Goal: Transaction & Acquisition: Purchase product/service

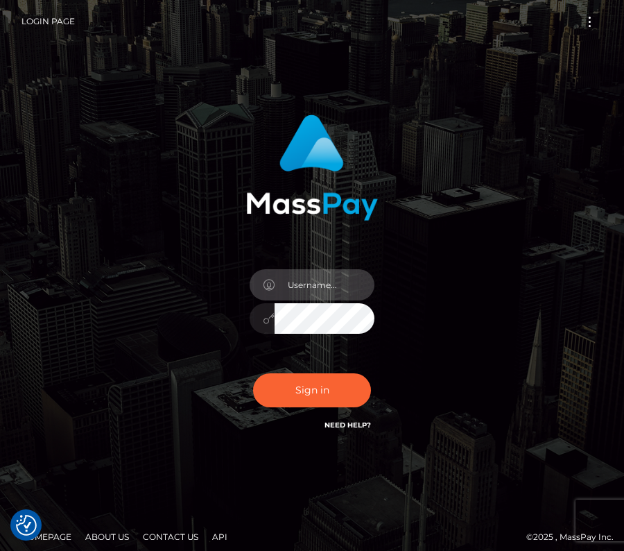
click at [329, 277] on input "text" at bounding box center [325, 284] width 100 height 31
type input "kateo"
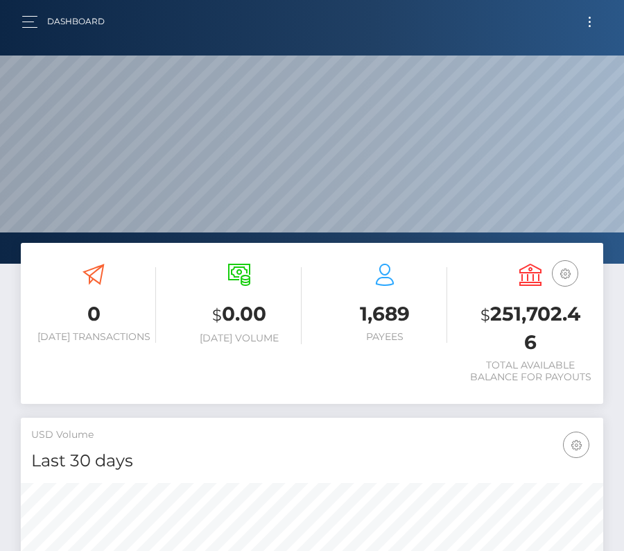
scroll to position [245, 281]
click at [583, 29] on button "Toggle navigation" at bounding box center [590, 21] width 26 height 19
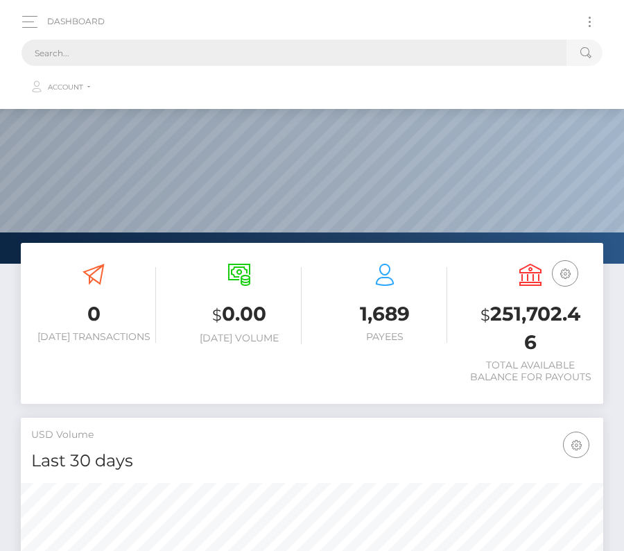
click at [381, 64] on input "text" at bounding box center [293, 53] width 545 height 26
paste input "45131"
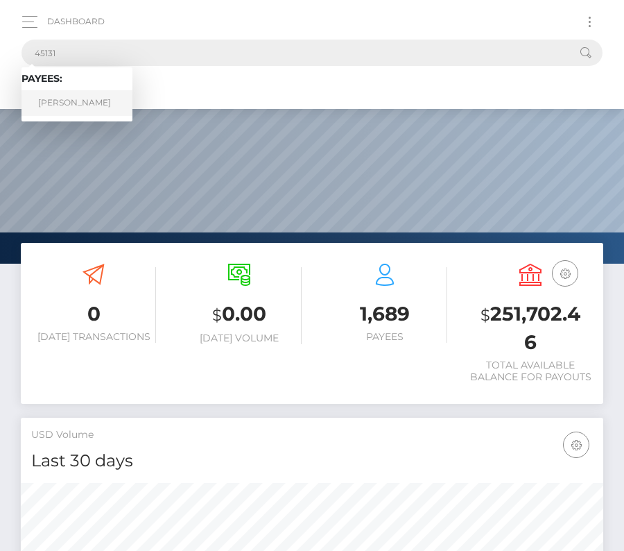
type input "45131"
click at [78, 98] on link "Aaron Duane Wall" at bounding box center [76, 103] width 111 height 26
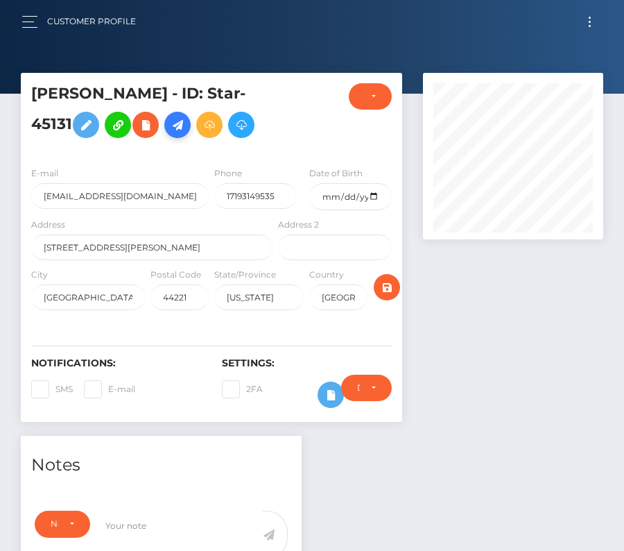
click at [183, 128] on icon at bounding box center [177, 124] width 17 height 17
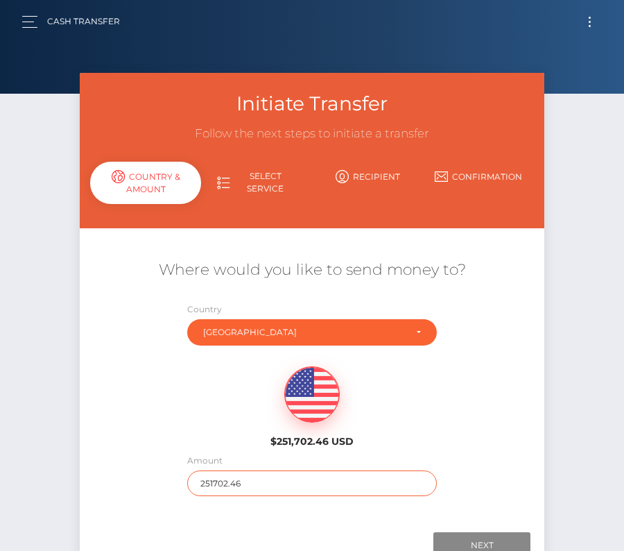
click at [218, 490] on input "251702.46" at bounding box center [312, 483] width 250 height 26
type input "114.21"
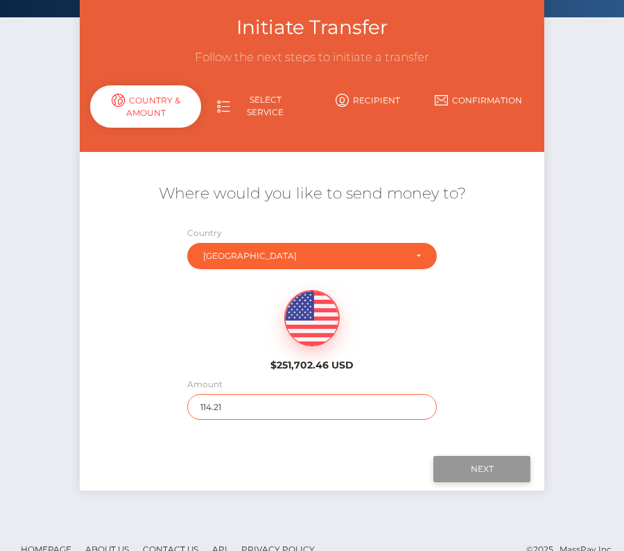
scroll to position [82, 0]
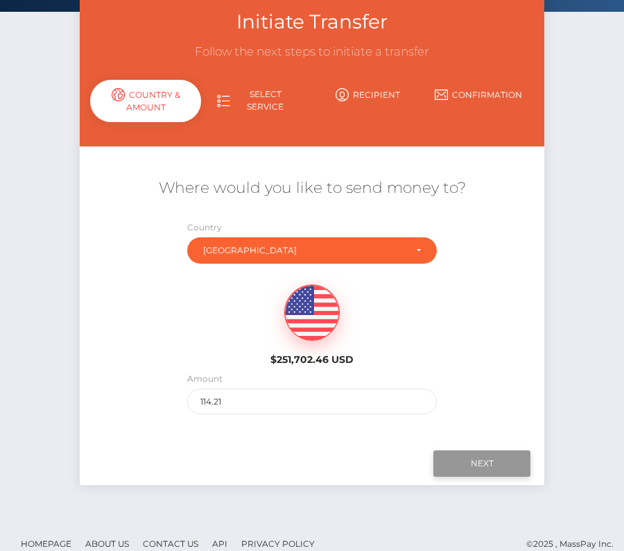
click at [480, 459] on input "Next" at bounding box center [481, 463] width 97 height 26
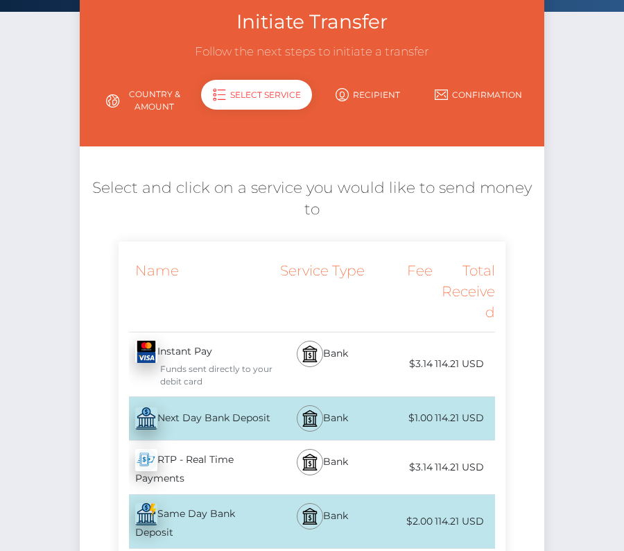
click at [210, 399] on div "Next Day Bank Deposit - USD" at bounding box center [197, 418] width 157 height 39
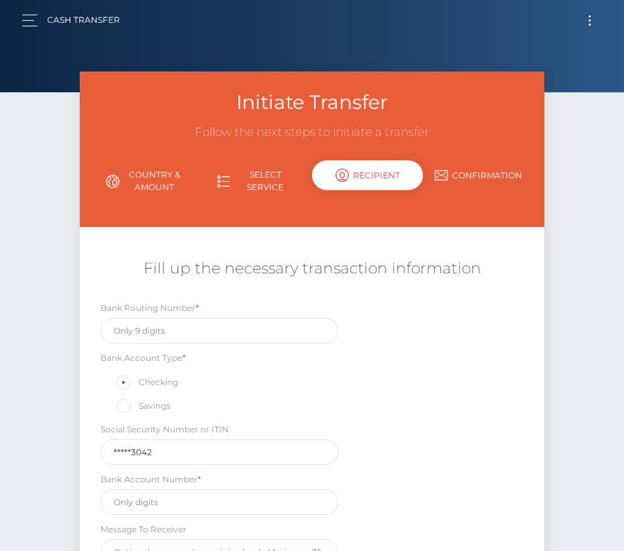
scroll to position [0, 0]
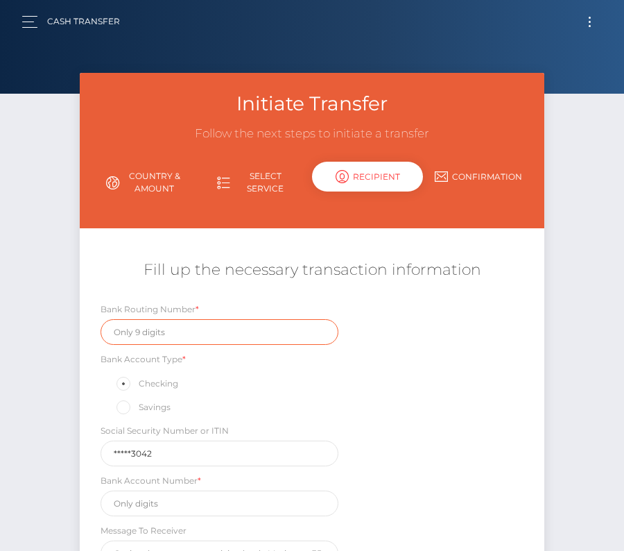
click at [175, 329] on input "text" at bounding box center [220, 332] width 238 height 26
paste input "044000037"
type input "044000037"
click at [239, 399] on div "Savings" at bounding box center [220, 407] width 238 height 18
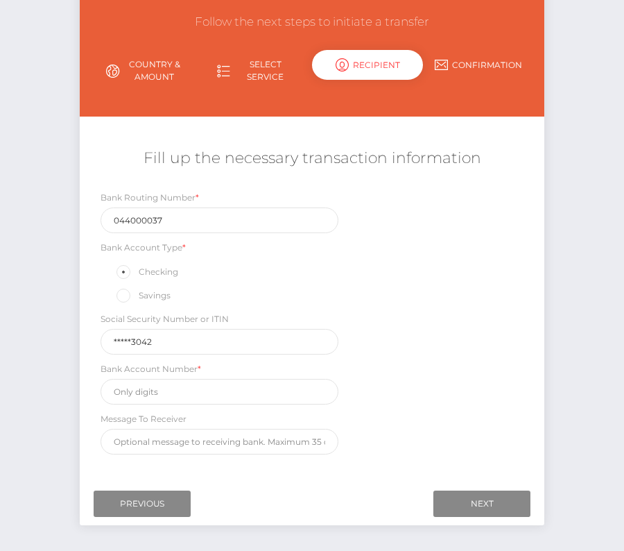
scroll to position [156, 0]
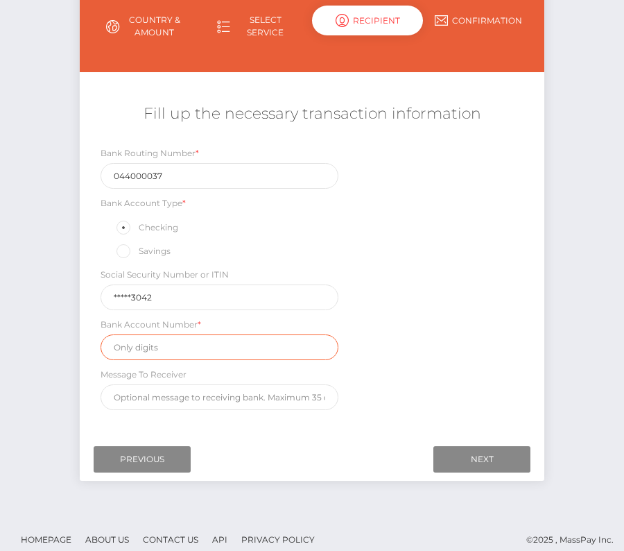
click at [166, 349] on input "text" at bounding box center [220, 347] width 238 height 26
paste input "580617119"
type input "580617119"
click at [410, 396] on div "Bank Routing Number * 044000037 Bank Account Type * Checking Savings Social Sec…" at bounding box center [312, 281] width 465 height 271
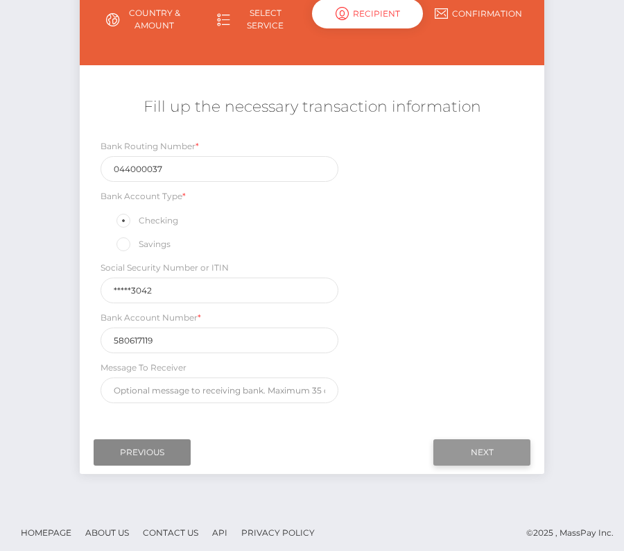
click at [474, 445] on input "Next" at bounding box center [481, 452] width 97 height 26
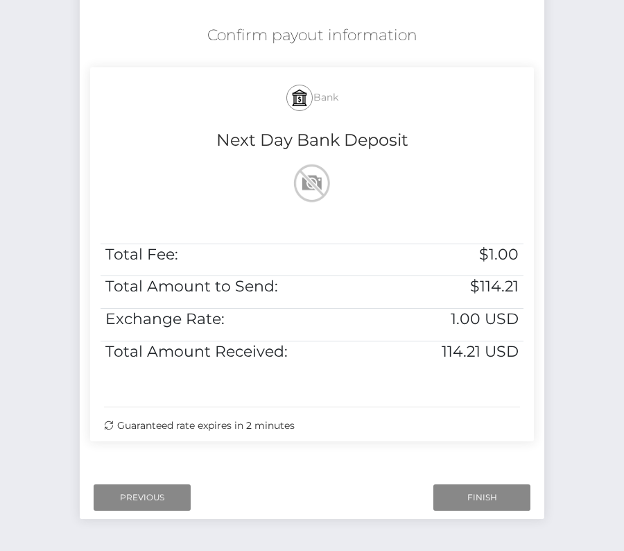
scroll to position [245, 0]
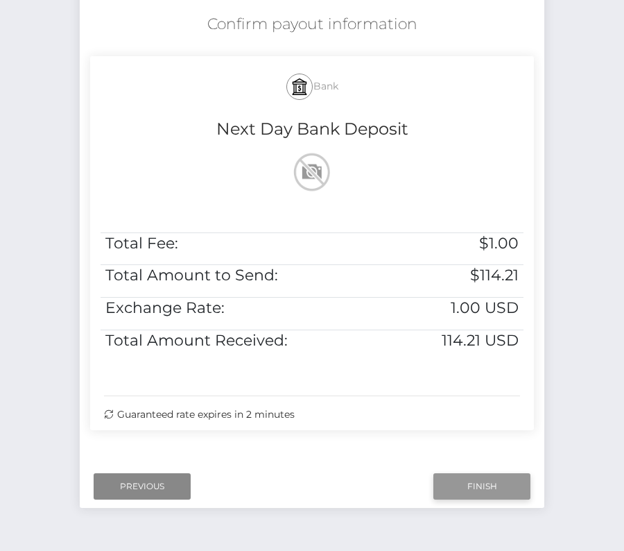
click at [492, 485] on input "Finish" at bounding box center [481, 486] width 97 height 26
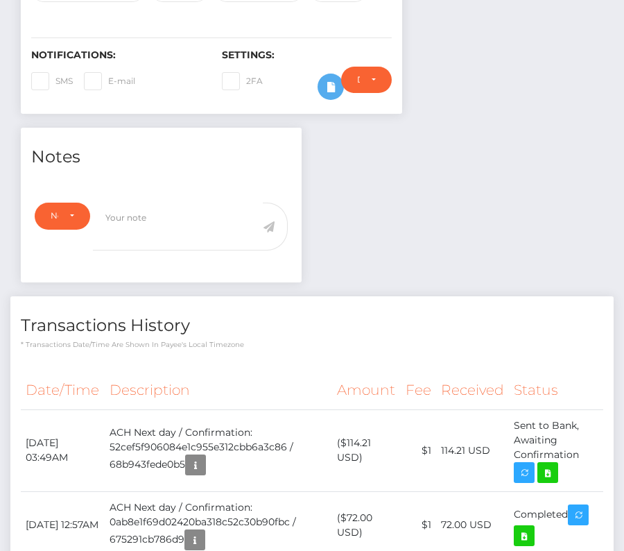
scroll to position [317, 0]
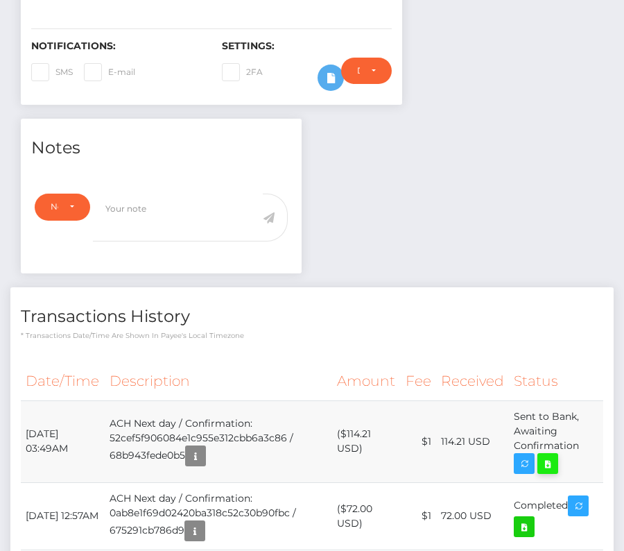
click at [553, 464] on icon at bounding box center [547, 463] width 17 height 17
drag, startPoint x: 25, startPoint y: 431, endPoint x: 583, endPoint y: 440, distance: 558.2
click at [583, 440] on tr "September 4, 2025 03:49AM ACH Next day / Confirmation: 52cef5f906084e1c955e312c…" at bounding box center [312, 441] width 582 height 82
copy tr "September 4, 2025 03:49AM ACH Next day / Confirmation: 52cef5f906084e1c955e312c…"
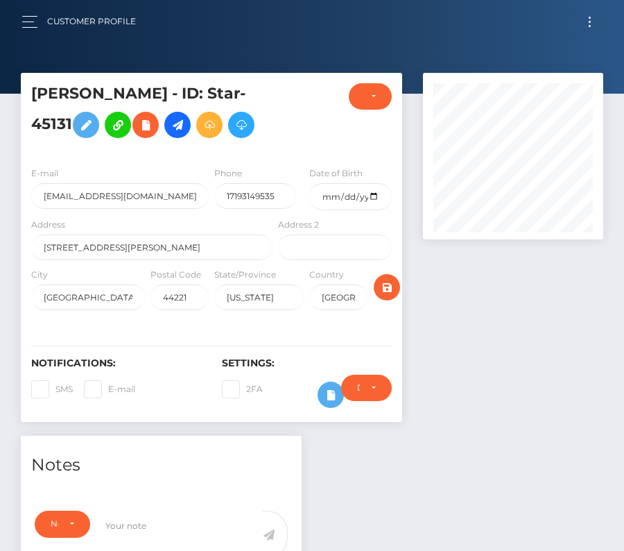
click at [594, 33] on div "Customer Profile Loading... Loading..." at bounding box center [312, 21] width 602 height 29
click at [591, 23] on button "Toggle navigation" at bounding box center [590, 21] width 26 height 19
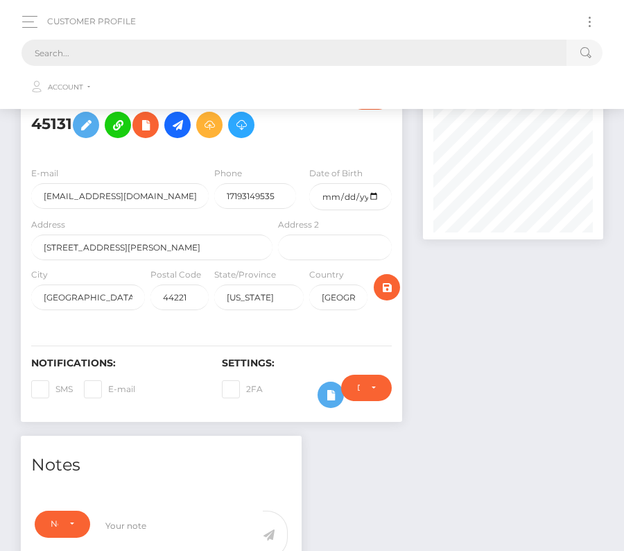
click at [257, 54] on input "text" at bounding box center [293, 53] width 545 height 26
paste input "604347"
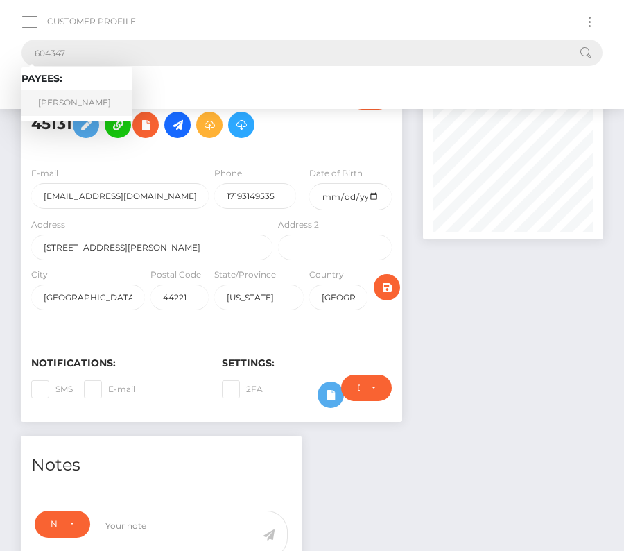
type input "604347"
click at [93, 100] on link "David Erick Malatesta Amache" at bounding box center [76, 103] width 111 height 26
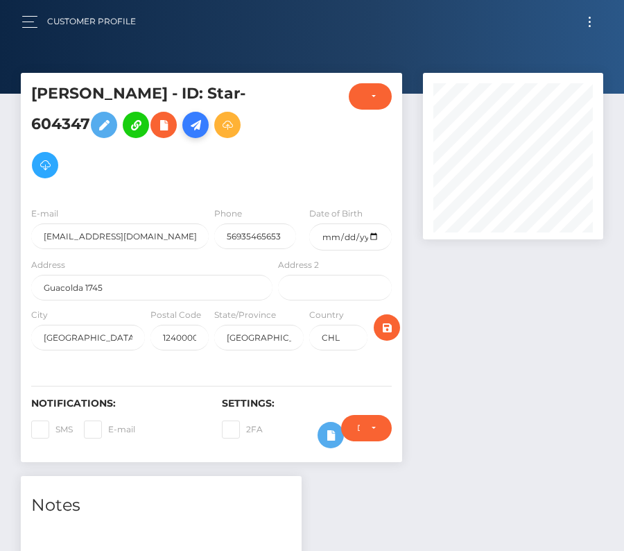
click at [187, 134] on icon at bounding box center [195, 124] width 17 height 17
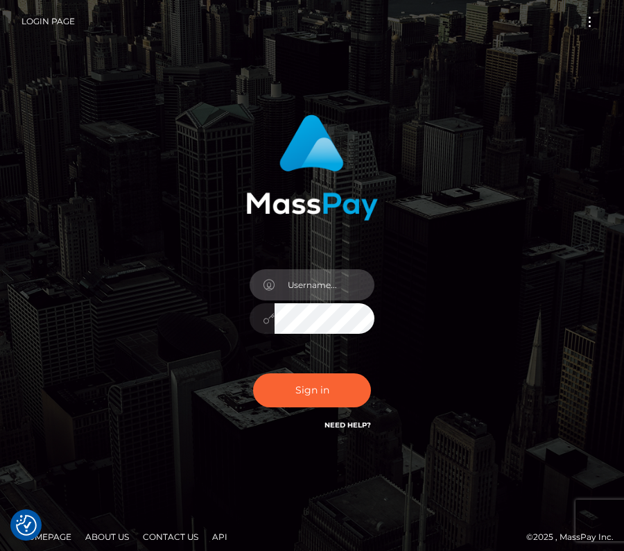
click at [333, 292] on input "text" at bounding box center [325, 284] width 100 height 31
type input "kateo"
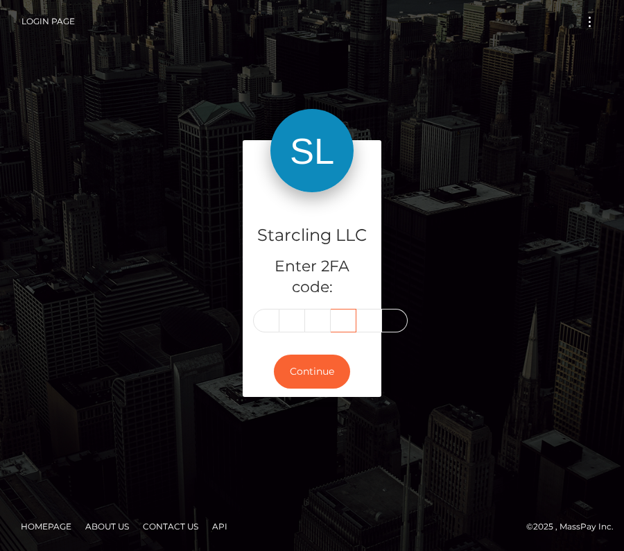
type input "2"
type input "0"
type input "1"
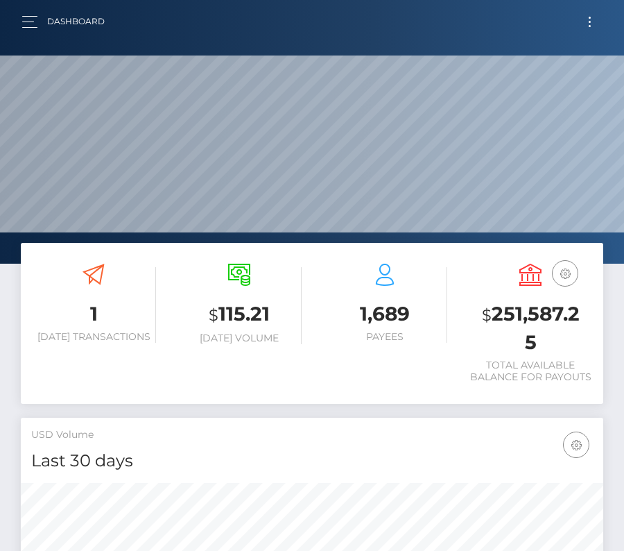
scroll to position [245, 281]
click at [593, 26] on button "Toggle navigation" at bounding box center [590, 21] width 26 height 19
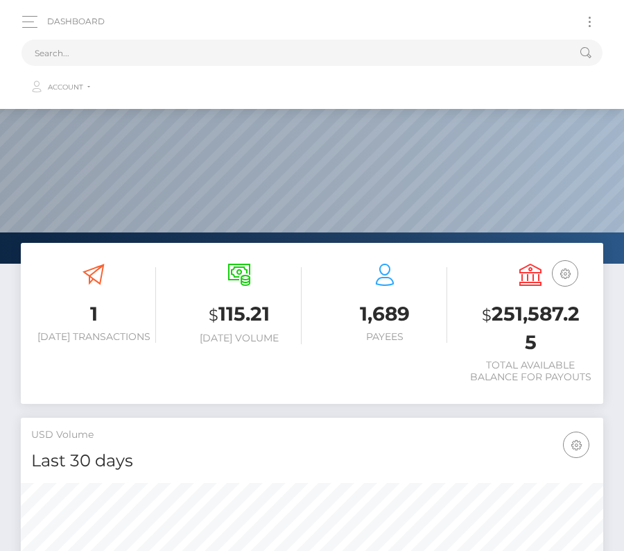
click at [593, 26] on button "Toggle navigation" at bounding box center [590, 21] width 26 height 19
click at [284, 56] on input "text" at bounding box center [293, 53] width 545 height 26
paste input "604347"
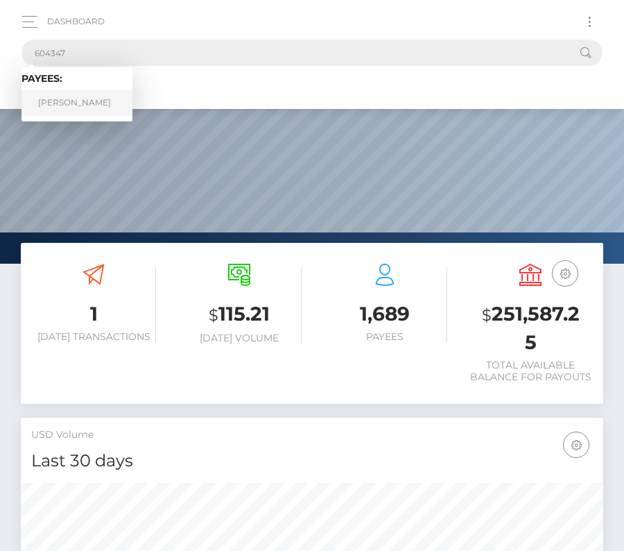
type input "604347"
click at [71, 103] on link "David Erick Malatesta Amache" at bounding box center [76, 103] width 111 height 26
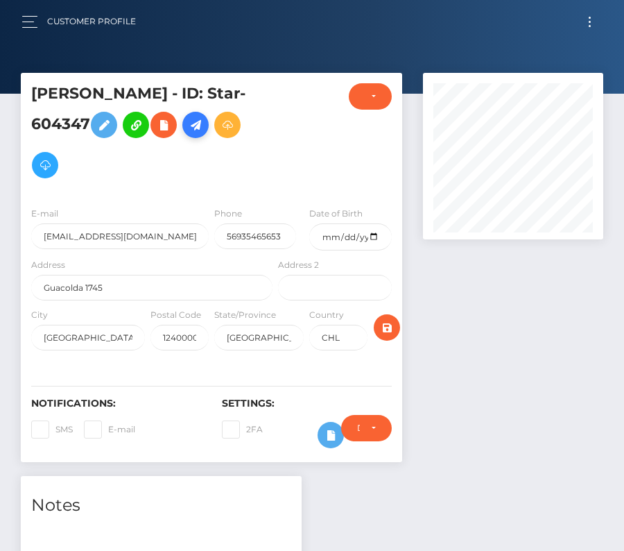
click at [187, 134] on icon at bounding box center [195, 124] width 17 height 17
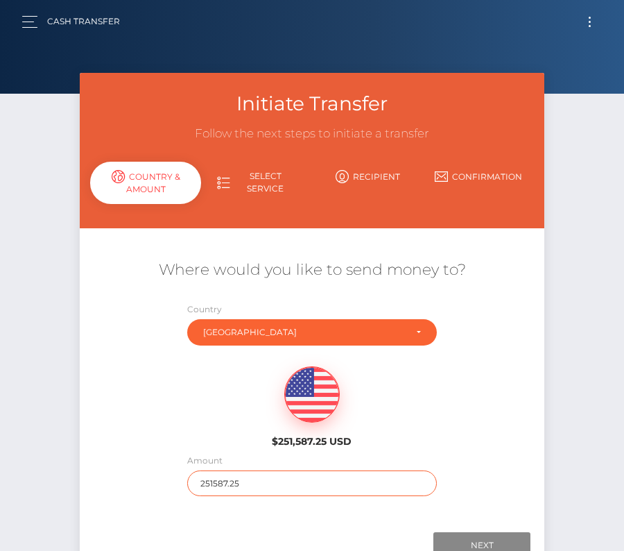
click at [255, 476] on input "251587.25" at bounding box center [312, 483] width 250 height 26
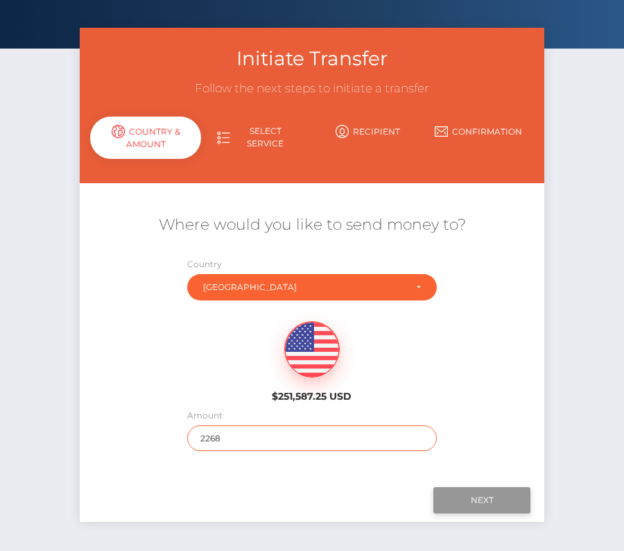
type input "2268"
click at [480, 495] on input "Next" at bounding box center [481, 500] width 97 height 26
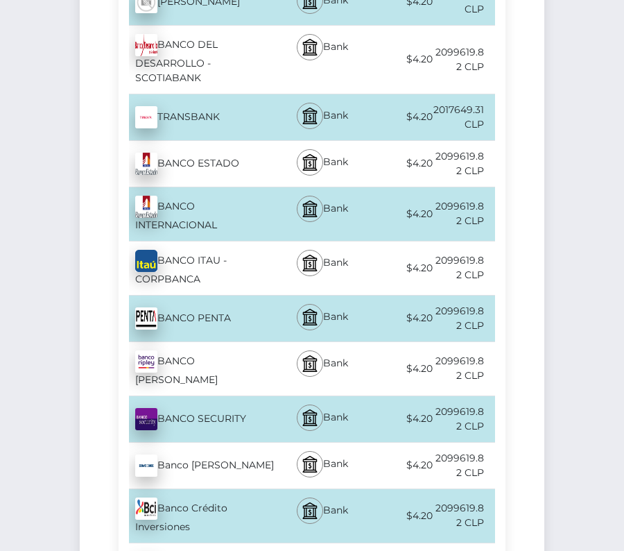
scroll to position [791, 0]
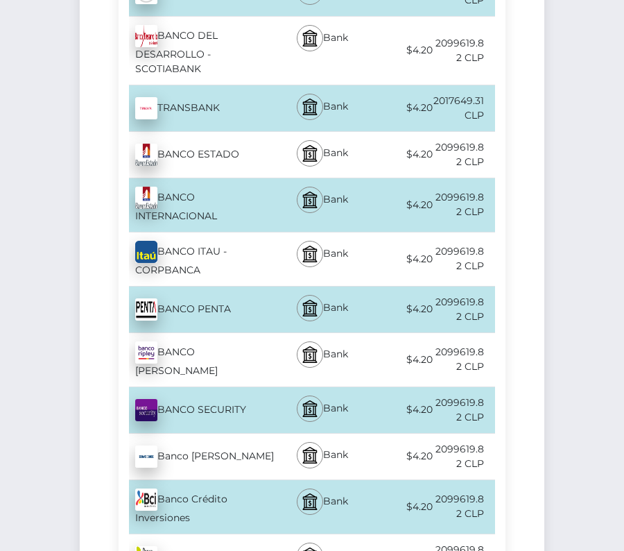
click at [226, 480] on div "Banco Crédito Inversiones - CLP" at bounding box center [197, 506] width 157 height 53
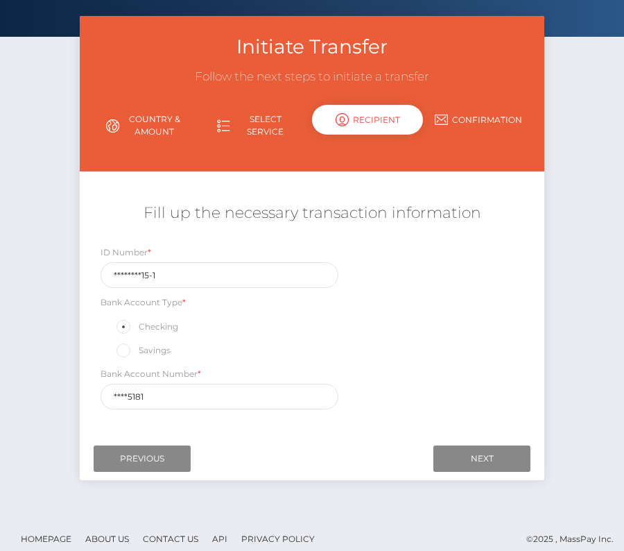
scroll to position [67, 0]
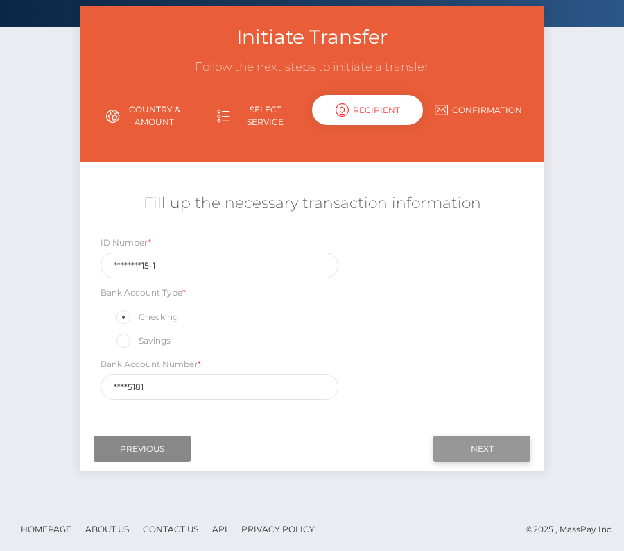
click at [495, 448] on input "Next" at bounding box center [481, 448] width 97 height 26
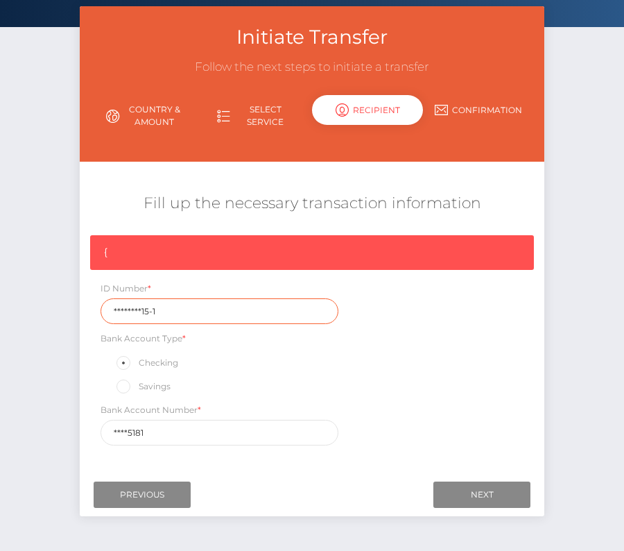
drag, startPoint x: 168, startPoint y: 315, endPoint x: 13, endPoint y: 311, distance: 155.4
click at [13, 311] on div "Initiate Transfer Follow the next steps to initiate a transfer Country & Amount…" at bounding box center [312, 278] width 624 height 544
paste input "21.430.5"
type input "21.430.515-1"
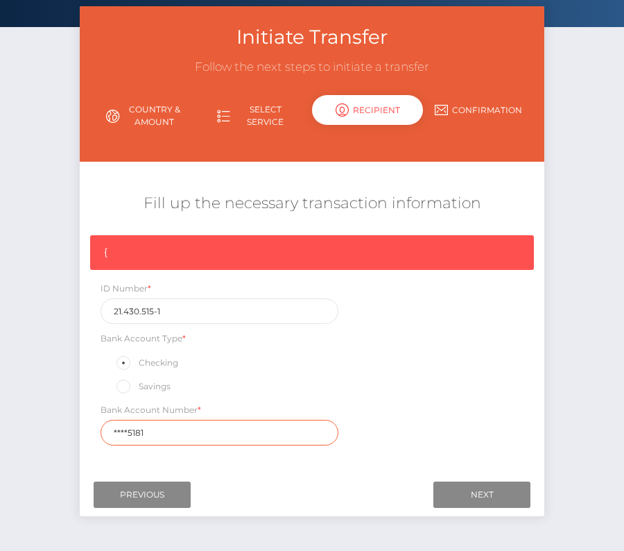
drag, startPoint x: 185, startPoint y: 427, endPoint x: 49, endPoint y: 427, distance: 136.6
click at [49, 427] on div "Initiate Transfer Follow the next steps to initiate a transfer Country & Amount…" at bounding box center [312, 278] width 624 height 544
paste input "9697"
type input "96975181"
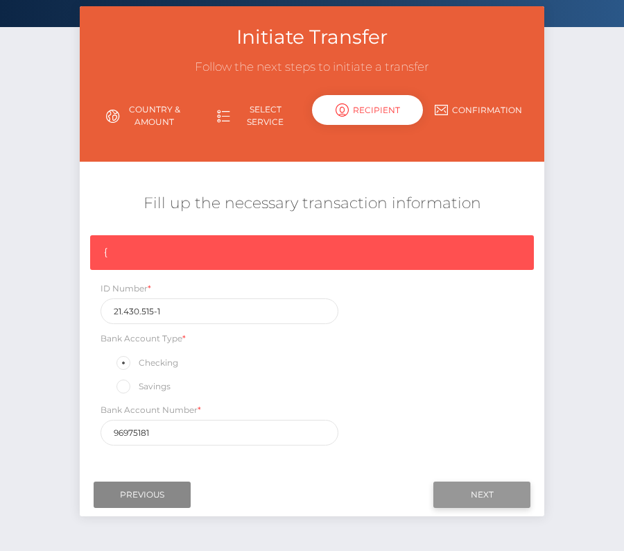
click at [508, 490] on input "Next" at bounding box center [481, 494] width 97 height 26
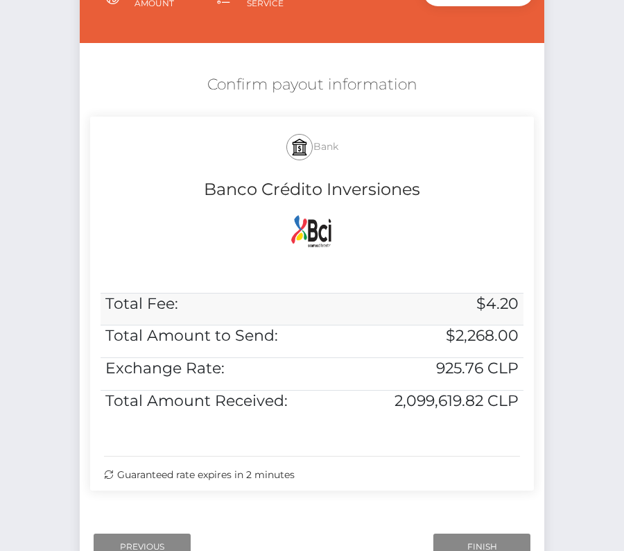
scroll to position [205, 0]
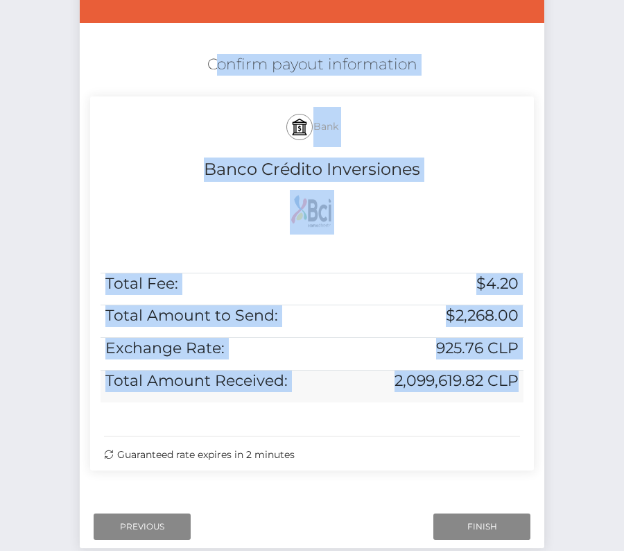
drag, startPoint x: 204, startPoint y: 64, endPoint x: 519, endPoint y: 381, distance: 447.1
click at [519, 381] on div "Confirm payout information Bank Banco Crédito Inversiones Total Fee: $4.20 Tota…" at bounding box center [312, 265] width 465 height 437
copy div "Confirm payout information Bank Banco Crédito Inversiones Total Fee: $4.20 Tota…"
click at [480, 528] on input "Finish" at bounding box center [481, 526] width 97 height 26
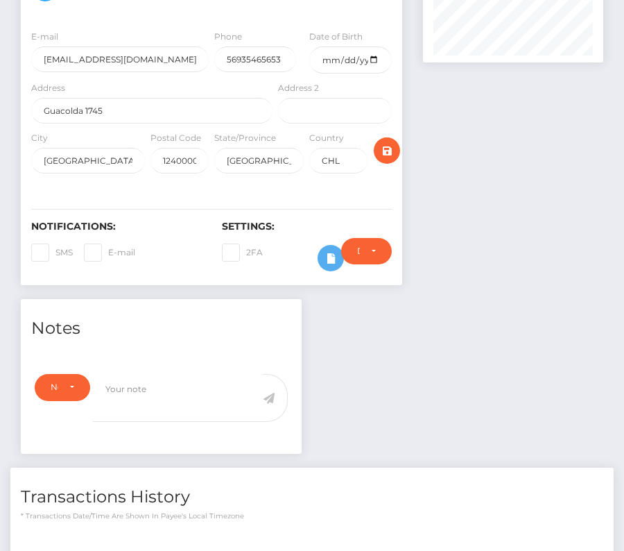
scroll to position [315, 0]
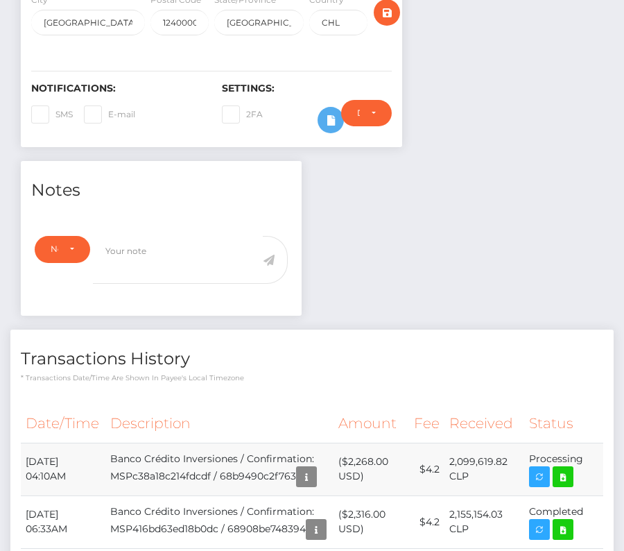
drag, startPoint x: 20, startPoint y: 439, endPoint x: 573, endPoint y: 444, distance: 552.6
drag, startPoint x: 598, startPoint y: 444, endPoint x: 22, endPoint y: 445, distance: 575.5
click at [22, 445] on tr "September 4, 2025 04:10AM Banco Crédito Inversiones / Confirmation: MSPc38a18c2…" at bounding box center [312, 468] width 582 height 53
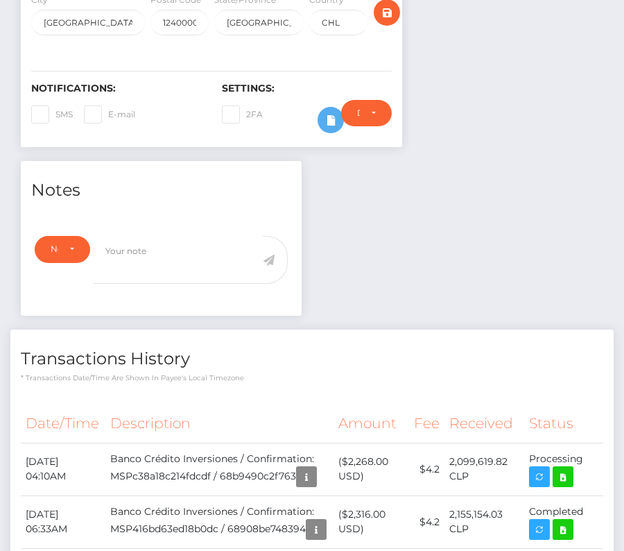
copy tr "September 4, 2025 04:10AM Banco Crédito Inversiones / Confirmation: MSPc38a18c2…"
click at [560, 468] on icon at bounding box center [563, 476] width 17 height 17
click at [0, 0] on div "David Erick Malatesta Amache - ID: Star-604347 ACTIVE" at bounding box center [312, 338] width 624 height 1161
click at [335, 329] on div "Transactions History * Transactions date/time are shown in payee's local timezo…" at bounding box center [311, 355] width 603 height 53
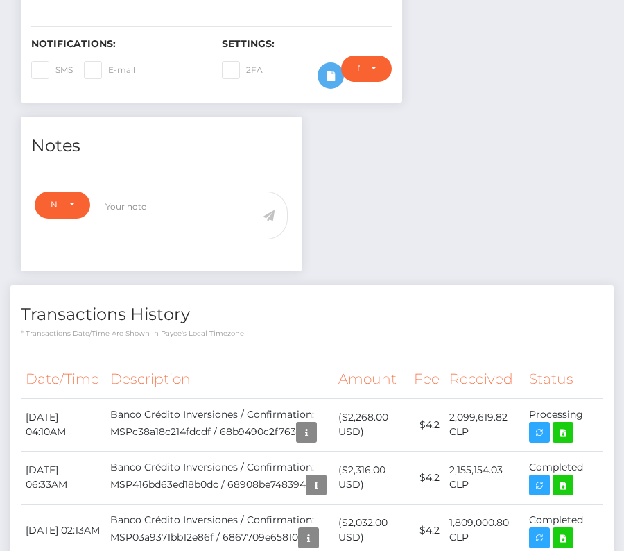
scroll to position [0, 0]
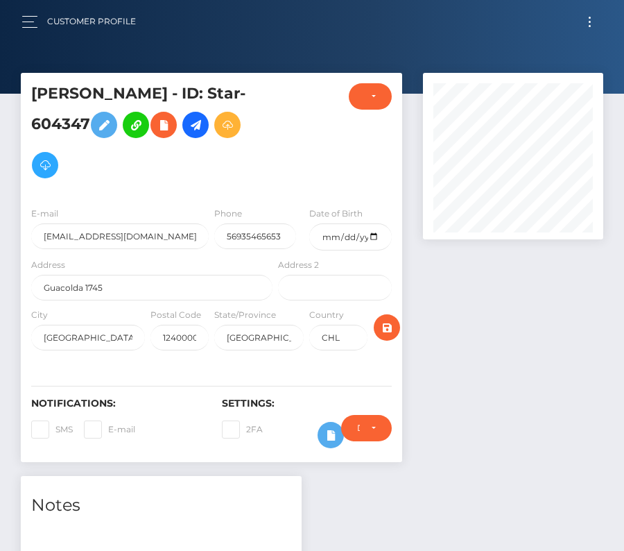
click at [589, 15] on button "Toggle navigation" at bounding box center [590, 21] width 26 height 19
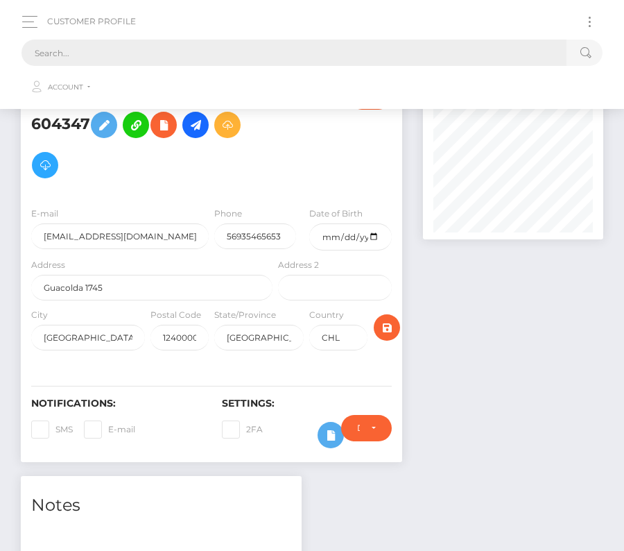
click at [387, 54] on input "text" at bounding box center [293, 53] width 545 height 26
paste input "3515872"
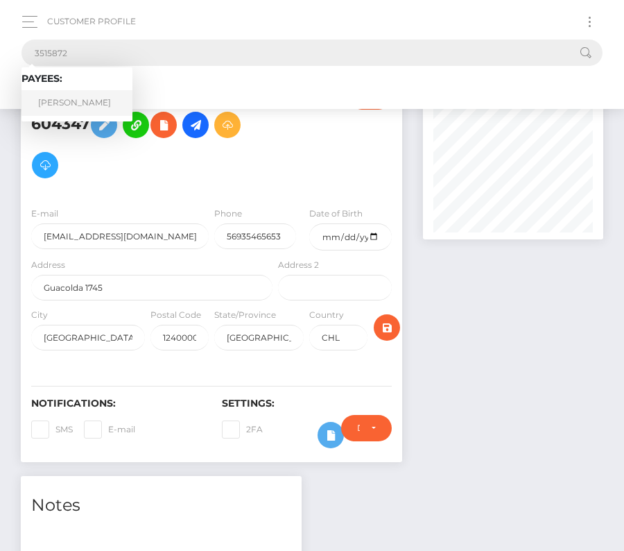
type input "3515872"
click at [58, 99] on link "Steven Klein" at bounding box center [76, 103] width 111 height 26
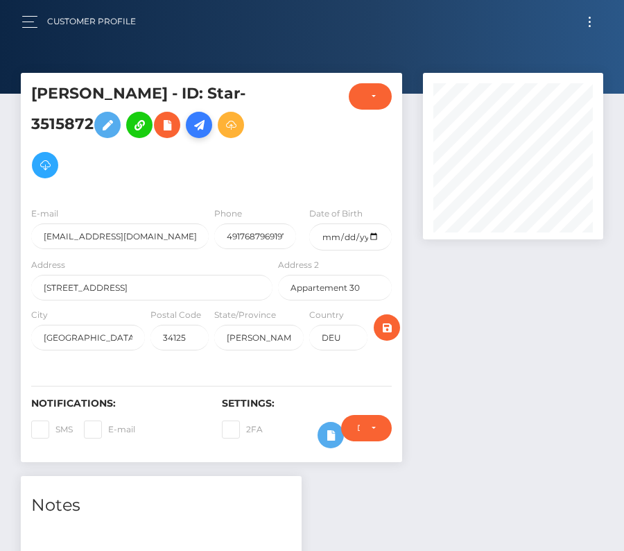
click at [207, 127] on icon at bounding box center [199, 124] width 17 height 17
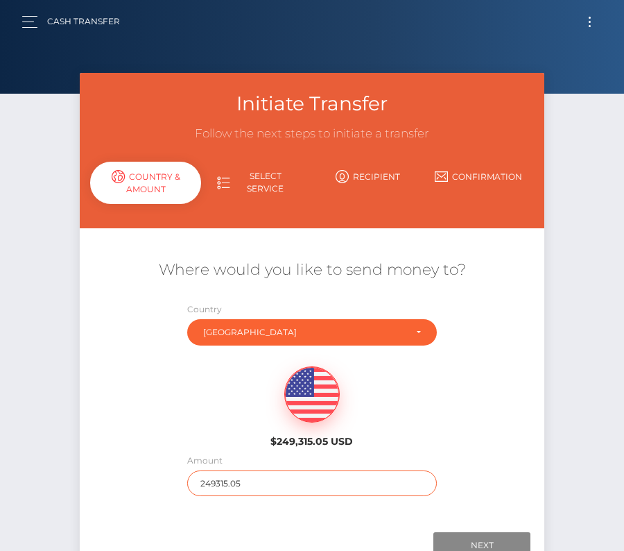
click at [220, 486] on input "249315.05" at bounding box center [312, 483] width 250 height 26
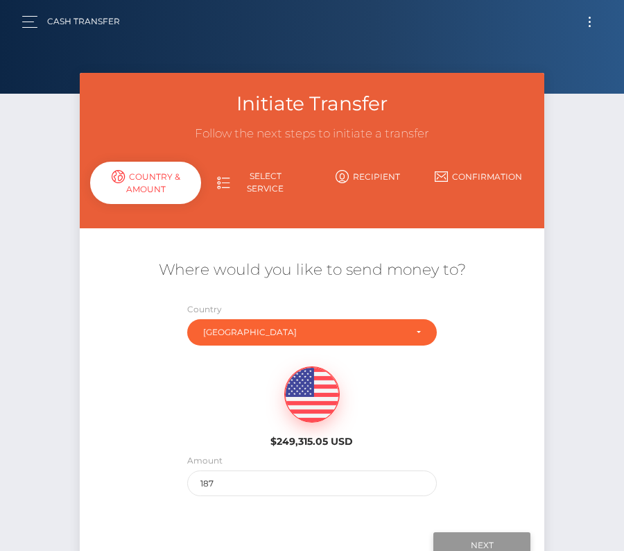
click at [456, 533] on input "Next" at bounding box center [481, 545] width 97 height 26
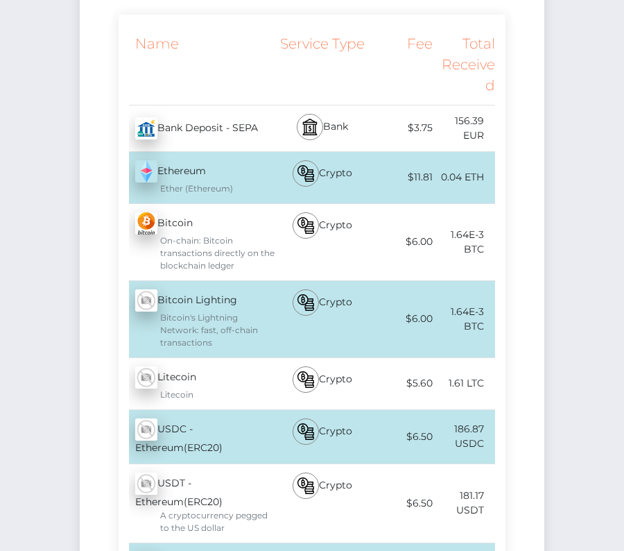
scroll to position [526, 0]
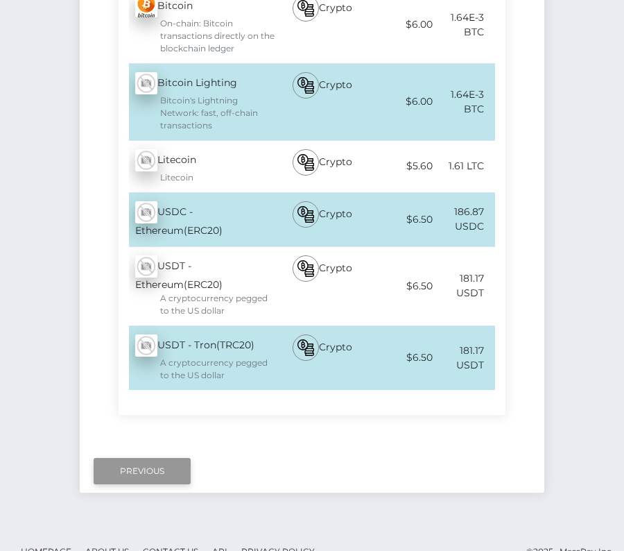
click at [151, 458] on input "Previous" at bounding box center [142, 471] width 97 height 26
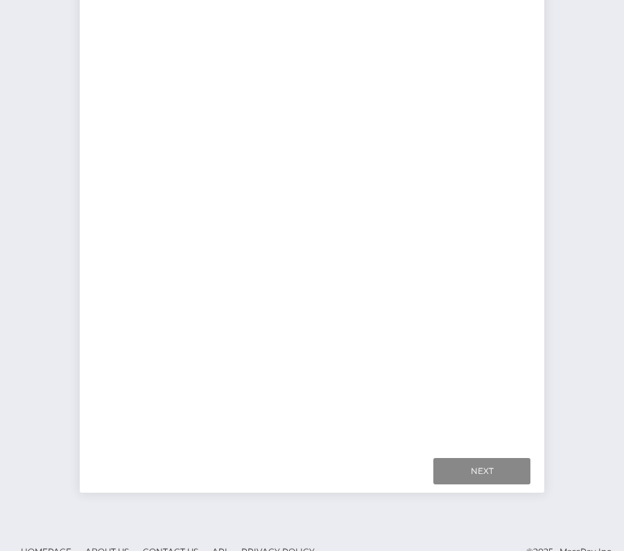
scroll to position [97, 0]
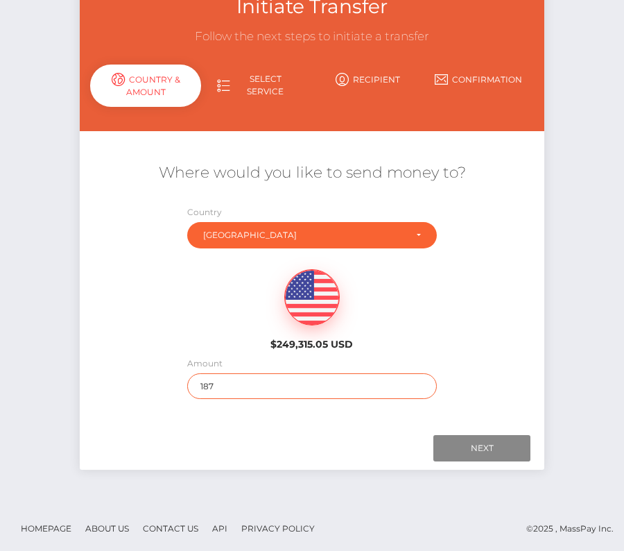
click at [208, 377] on input "187" at bounding box center [312, 386] width 250 height 26
type input "245"
click at [444, 344] on div "$249,315.05 USD" at bounding box center [312, 305] width 465 height 101
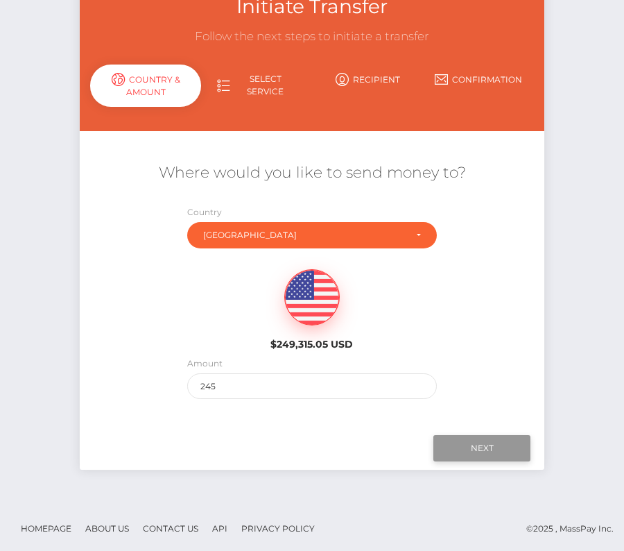
click at [480, 440] on input "Next" at bounding box center [481, 448] width 97 height 26
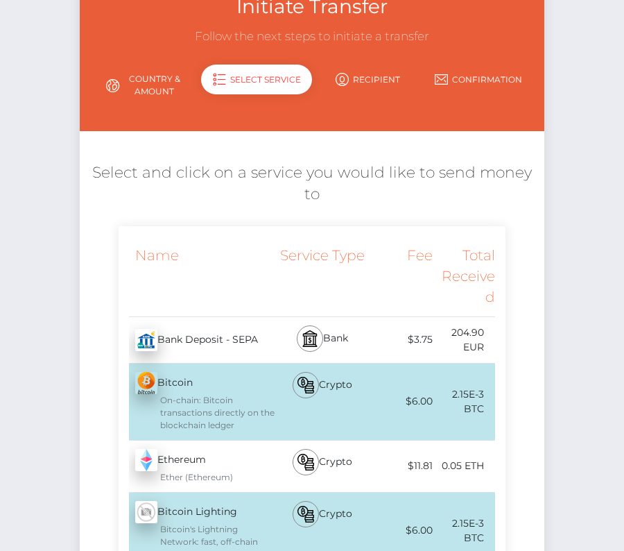
click at [220, 320] on div "Bank Deposit - SEPA - EUR" at bounding box center [197, 339] width 157 height 39
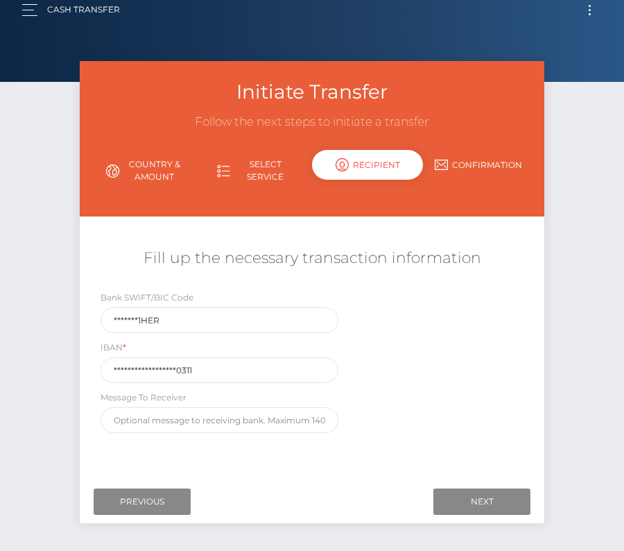
scroll to position [0, 0]
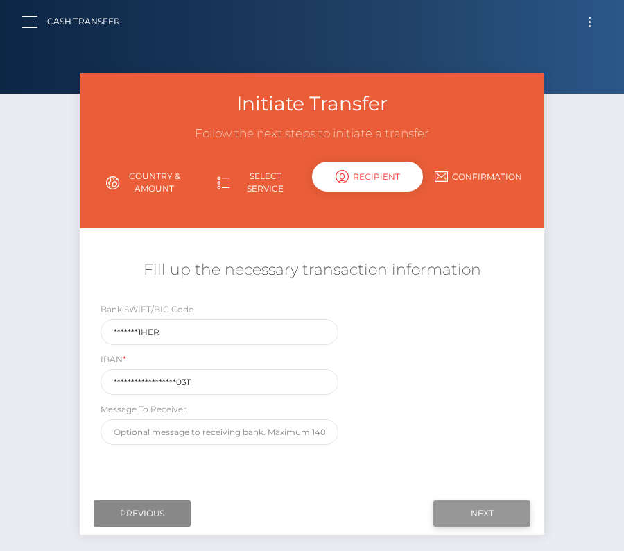
click at [474, 512] on input "Next" at bounding box center [481, 513] width 97 height 26
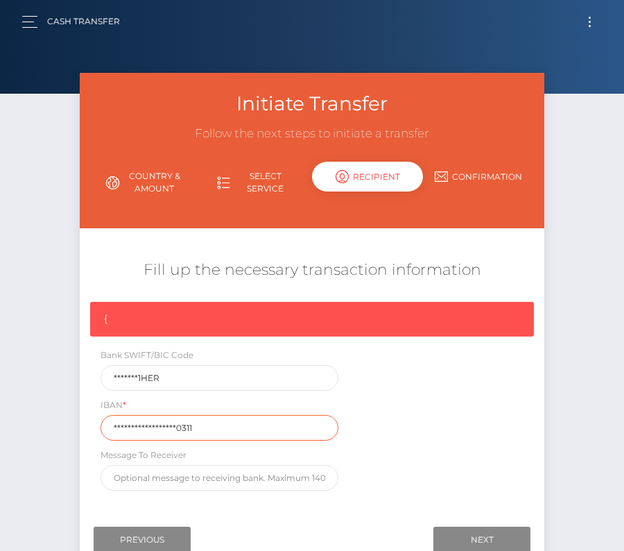
drag, startPoint x: 212, startPoint y: 428, endPoint x: 32, endPoint y: 428, distance: 180.3
click at [32, 428] on div "Initiate Transfer Follow the next steps to initiate a transfer Country & Amount…" at bounding box center [312, 334] width 624 height 523
paste input "DE5853250000000142"
type input "DE58532500000001420311"
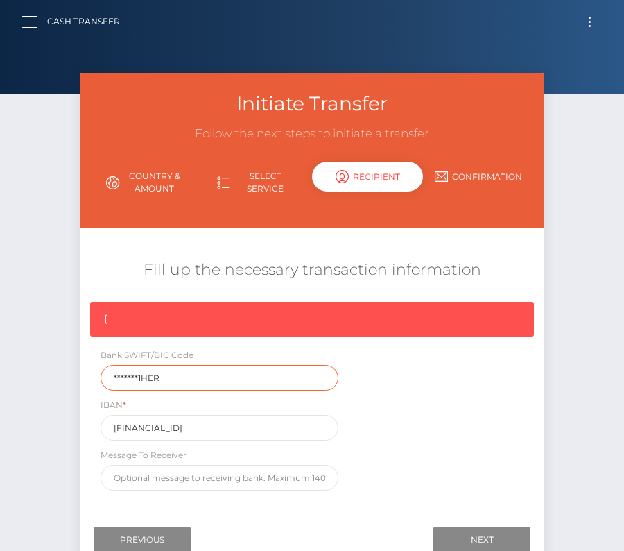
drag, startPoint x: 177, startPoint y: 377, endPoint x: 50, endPoint y: 373, distance: 127.0
click at [50, 374] on div "Initiate Transfer Follow the next steps to initiate a transfer Country & Amount…" at bounding box center [312, 334] width 624 height 523
paste input "HELADEF"
type input "HELADEF1HER"
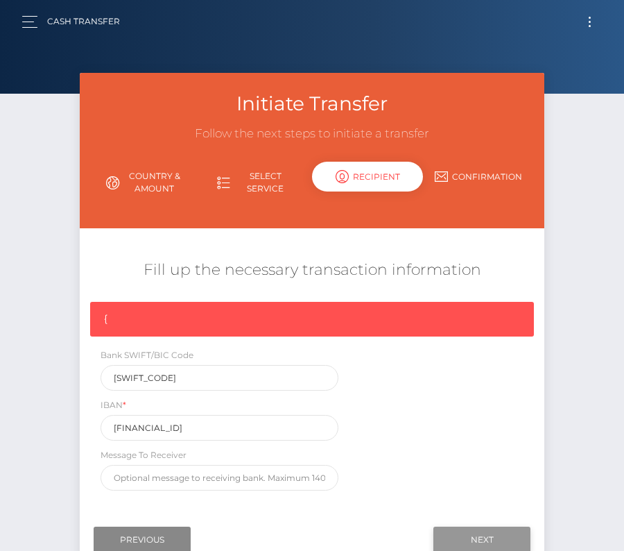
click at [504, 531] on input "Next" at bounding box center [481, 539] width 97 height 26
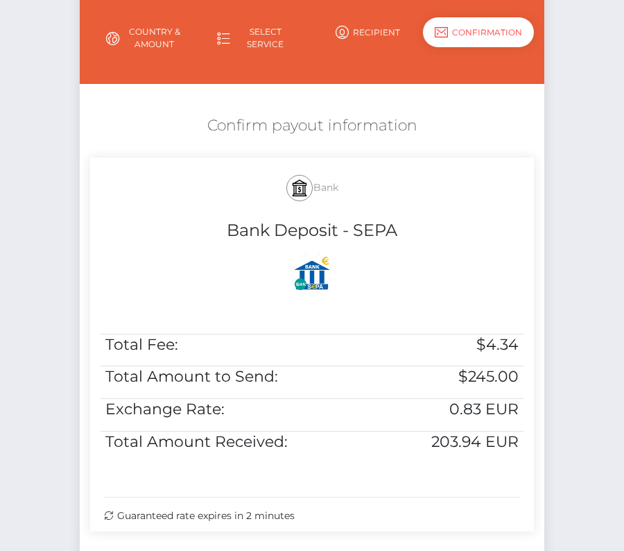
scroll to position [157, 0]
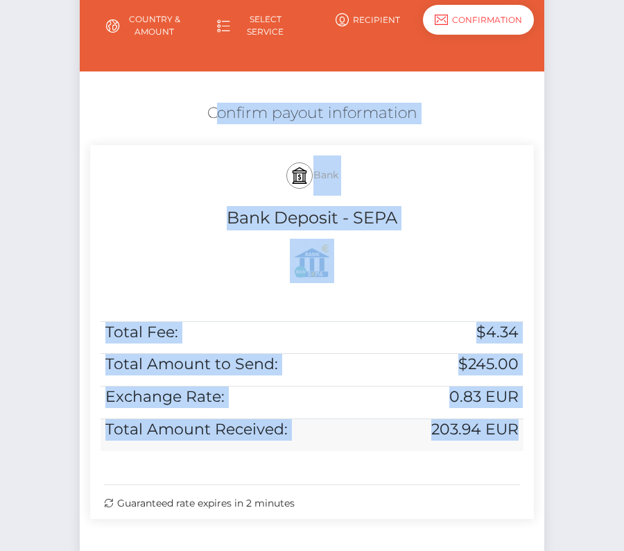
drag, startPoint x: 207, startPoint y: 105, endPoint x: 518, endPoint y: 432, distance: 451.2
click at [518, 432] on div "Confirm payout information Bank Bank Deposit - SEPA Total Fee: $4.34 Total Amou…" at bounding box center [312, 314] width 465 height 437
copy div "Confirm payout information Bank Bank Deposit - SEPA Total Fee: $4.34 Total Amou…"
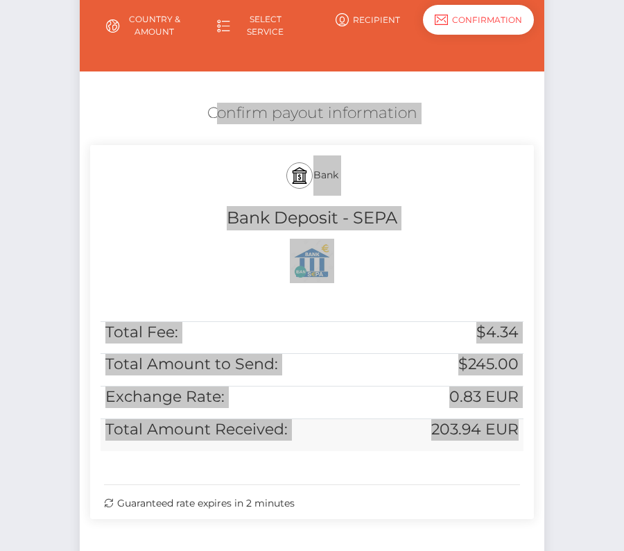
scroll to position [283, 0]
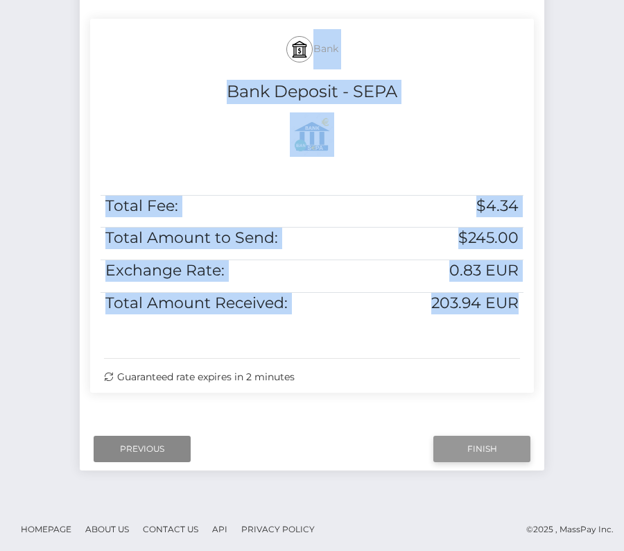
click at [462, 447] on input "Finish" at bounding box center [481, 448] width 97 height 26
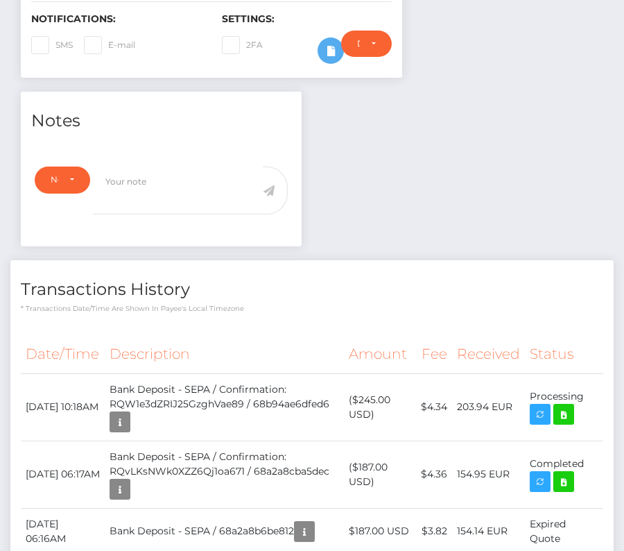
scroll to position [410, 0]
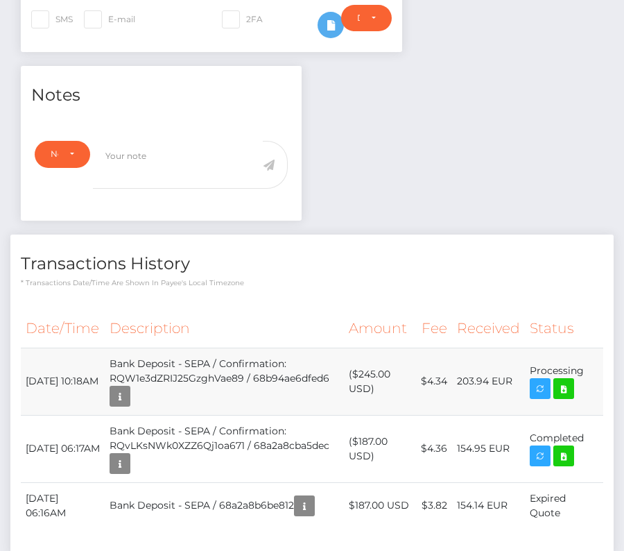
drag, startPoint x: 20, startPoint y: 366, endPoint x: 573, endPoint y: 372, distance: 552.6
click at [573, 372] on tr "[DATE] 10:18AM Bank Deposit - SEPA / Confirmation: RQW1e3dZRIJ25GzghVae89 / 68b…" at bounding box center [312, 380] width 582 height 67
drag, startPoint x: 585, startPoint y: 367, endPoint x: 24, endPoint y: 372, distance: 561.0
click at [24, 372] on tr "[DATE] 10:18AM Bank Deposit - SEPA / Confirmation: RQW1e3dZRIJ25GzghVae89 / 68b…" at bounding box center [312, 380] width 582 height 67
copy tr "[DATE] 10:18AM Bank Deposit - SEPA / Confirmation: RQW1e3dZRIJ25GzghVae89 / 68b…"
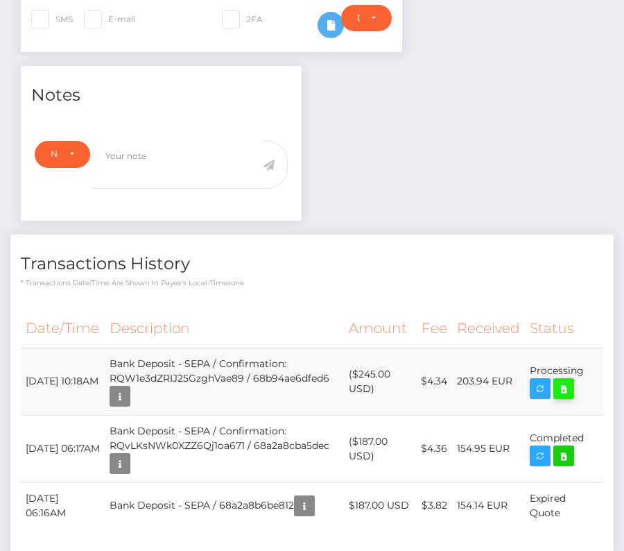
click at [562, 388] on icon at bounding box center [563, 388] width 17 height 17
click at [460, 309] on th "Received" at bounding box center [488, 328] width 73 height 38
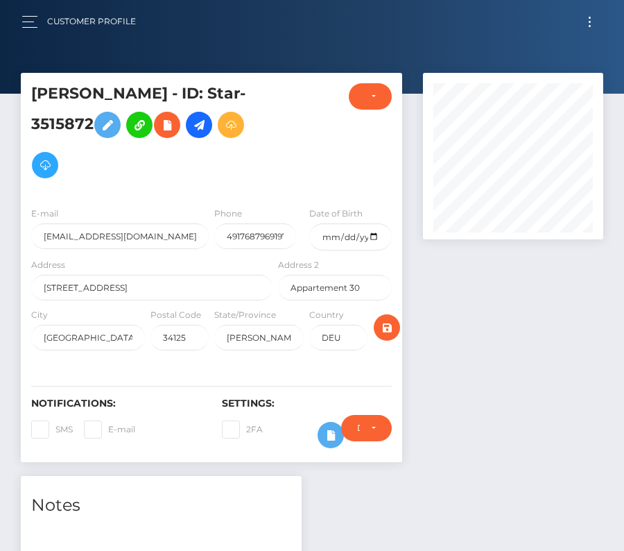
click at [591, 22] on button "Toggle navigation" at bounding box center [590, 21] width 26 height 19
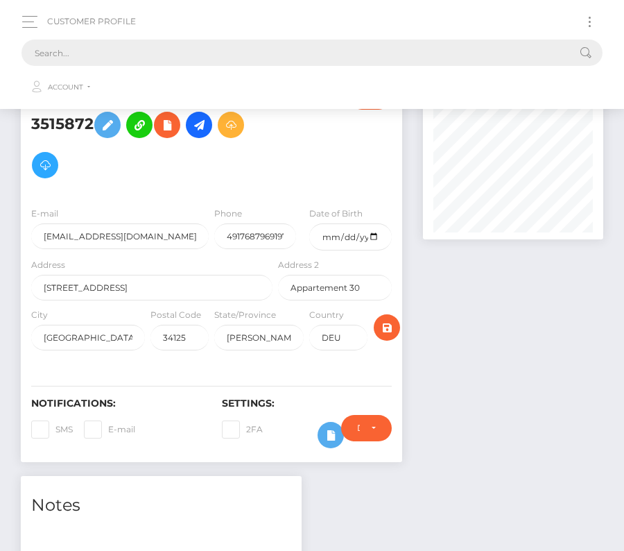
click at [274, 55] on input "text" at bounding box center [293, 53] width 545 height 26
paste input "207077"
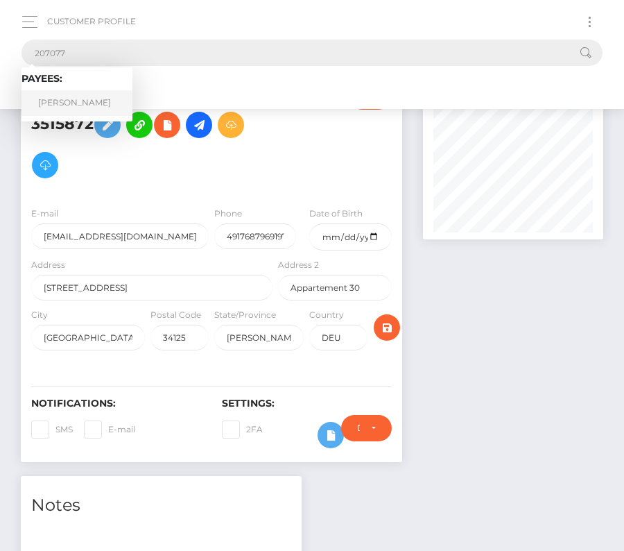
type input "207077"
click at [72, 98] on link "Richard Helms" at bounding box center [76, 103] width 111 height 26
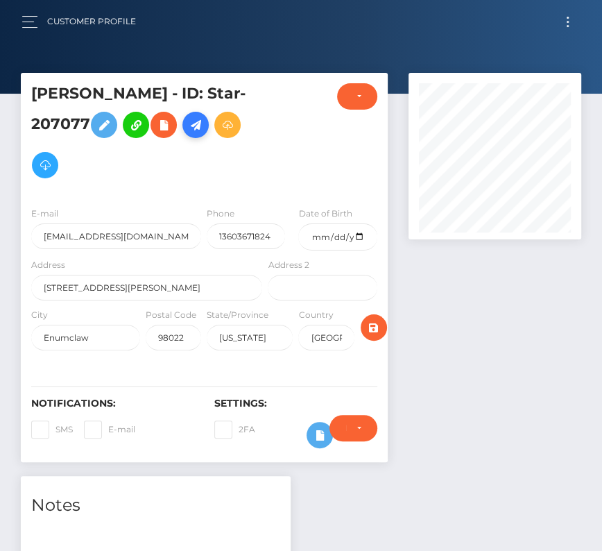
click at [203, 121] on icon at bounding box center [195, 124] width 17 height 17
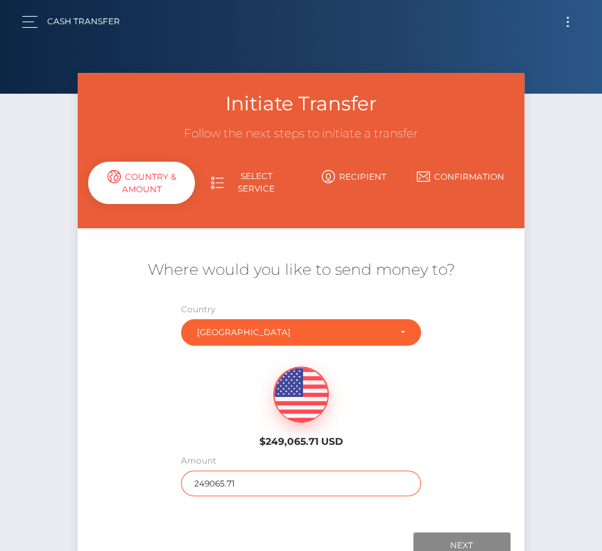
click at [215, 478] on input "249065.71" at bounding box center [300, 483] width 239 height 26
type input "2600"
click at [216, 417] on div "$249,065.71 USD" at bounding box center [301, 402] width 446 height 101
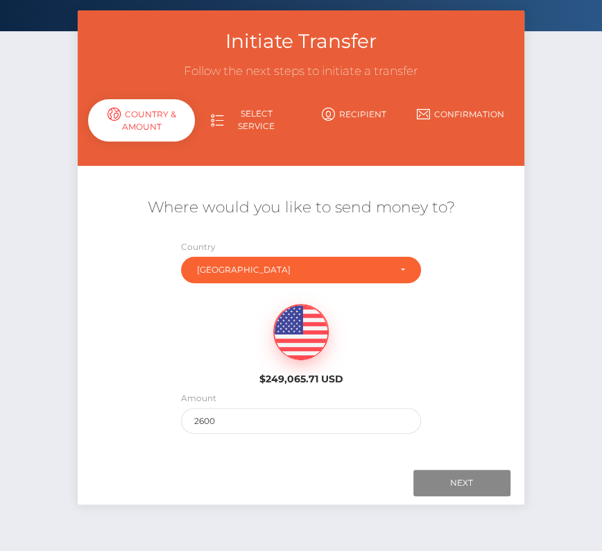
scroll to position [97, 0]
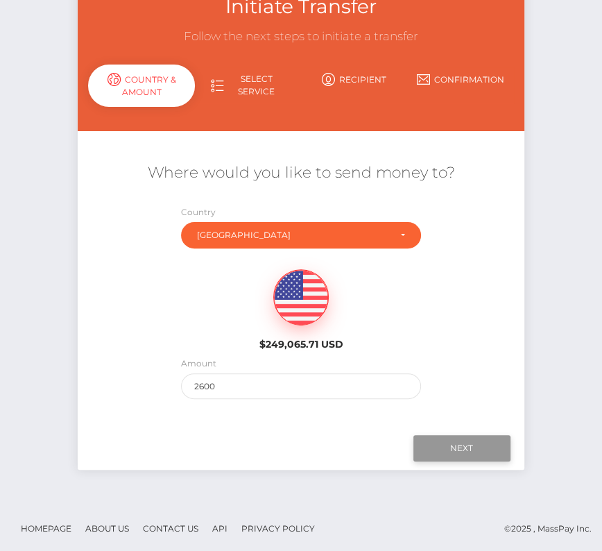
click at [465, 438] on input "Next" at bounding box center [461, 448] width 97 height 26
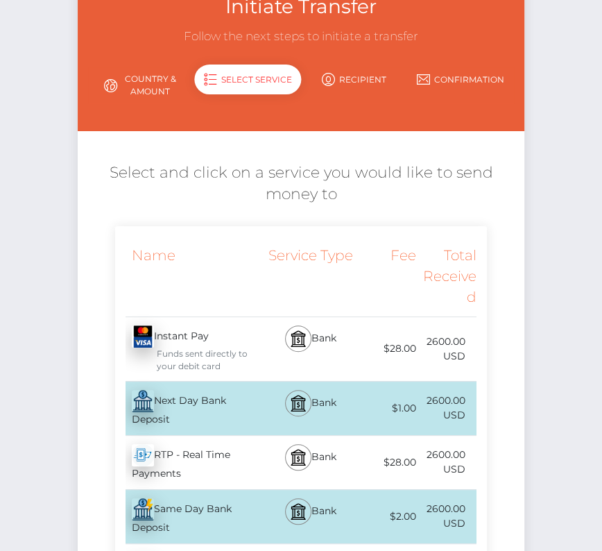
click at [201, 399] on div "Next Day Bank Deposit - USD" at bounding box center [190, 407] width 150 height 53
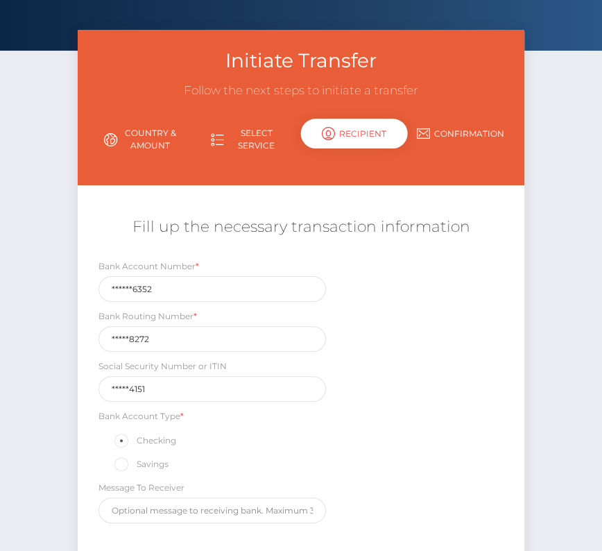
scroll to position [73, 0]
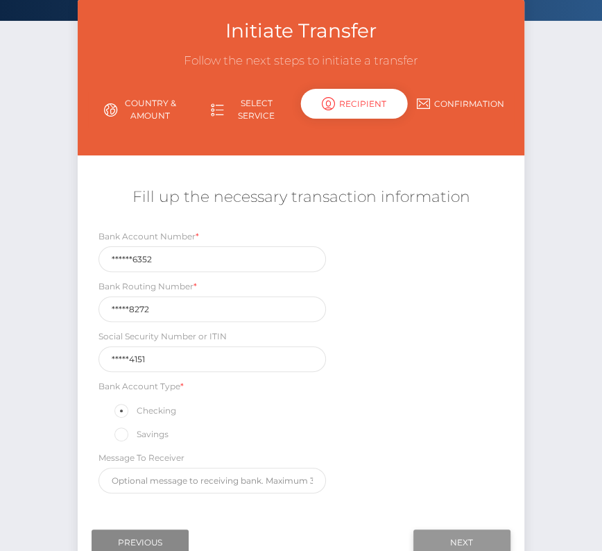
click at [452, 529] on input "Next" at bounding box center [461, 542] width 97 height 26
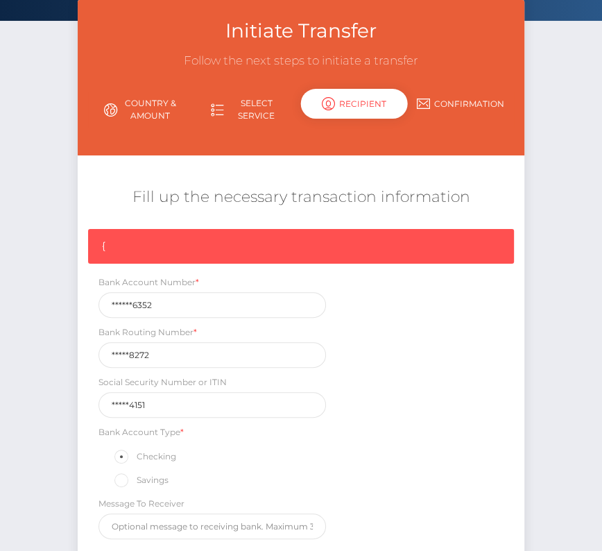
scroll to position [209, 0]
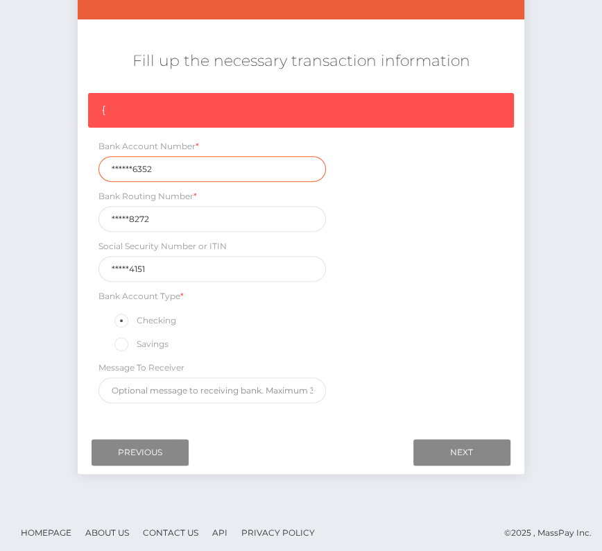
click at [162, 168] on input "******6352" at bounding box center [211, 169] width 227 height 26
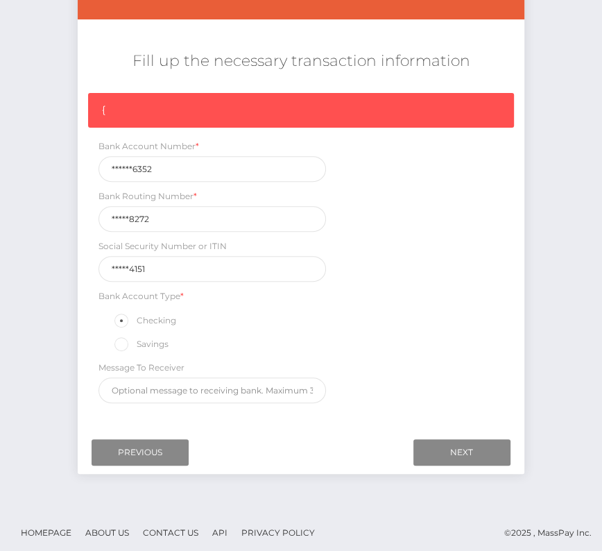
click at [170, 288] on div "Bank Account Type * Checking Savings" at bounding box center [211, 320] width 227 height 64
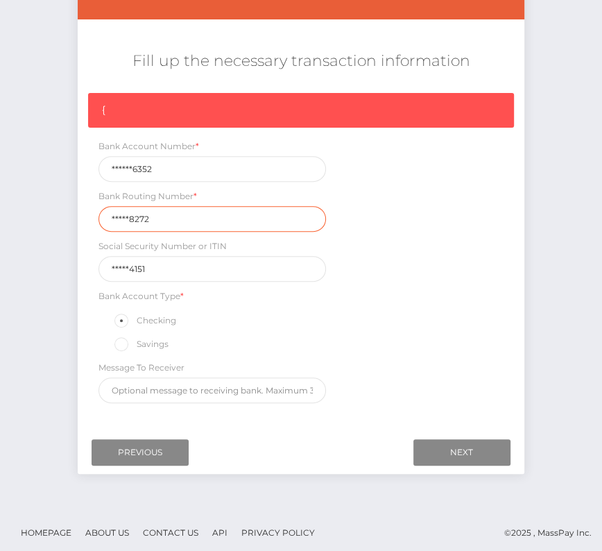
drag, startPoint x: 166, startPoint y: 221, endPoint x: 89, endPoint y: 221, distance: 76.3
click at [89, 221] on div "Bank Routing Number * *****8272" at bounding box center [212, 210] width 248 height 43
drag, startPoint x: 168, startPoint y: 218, endPoint x: 110, endPoint y: 218, distance: 58.9
click at [110, 218] on input "*****8272" at bounding box center [211, 219] width 227 height 26
paste input "12510"
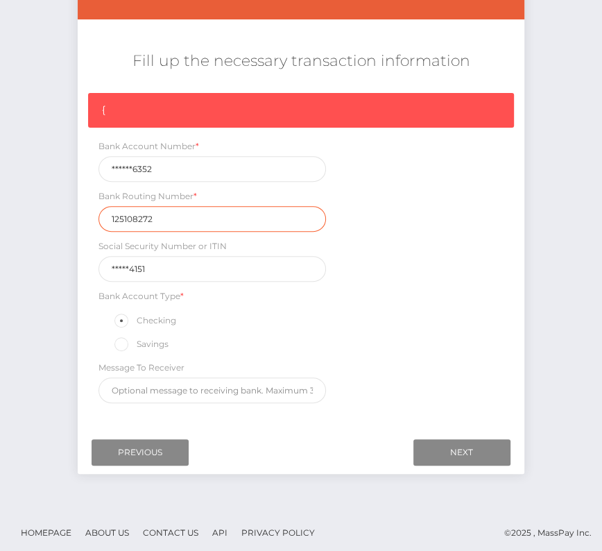
type input "125108272"
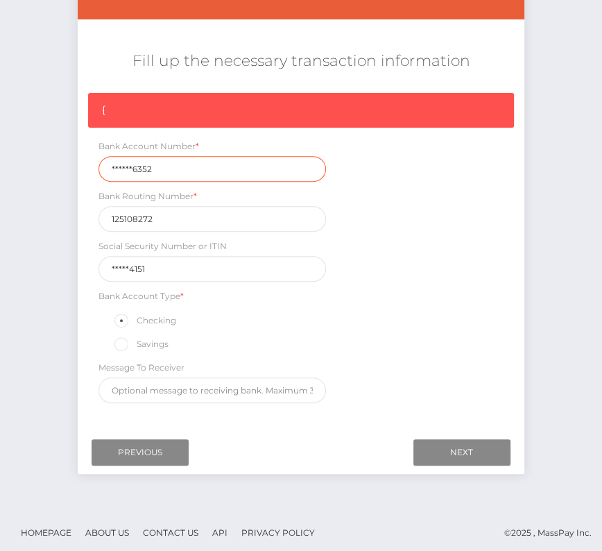
drag, startPoint x: 161, startPoint y: 168, endPoint x: 84, endPoint y: 168, distance: 77.0
click at [84, 168] on div "{ Bank Account Number * ******6352 Bank Routing Number * 125108272 Social Secur…" at bounding box center [301, 251] width 446 height 317
paste input "110145"
type input "1101456352"
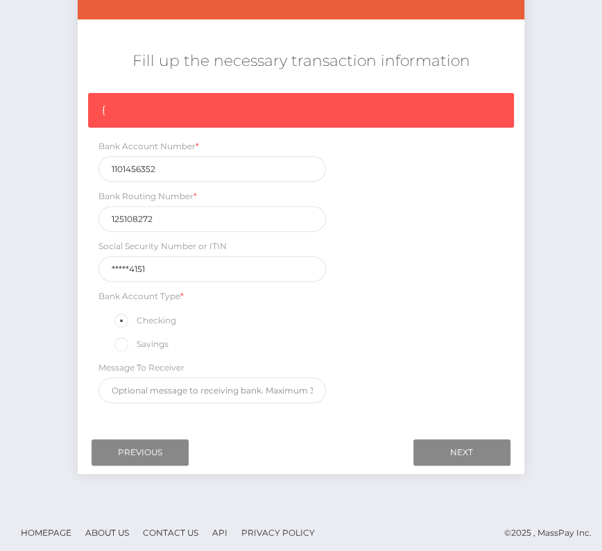
click at [334, 252] on div "Social Security Number or ITIN *****4151" at bounding box center [212, 260] width 248 height 43
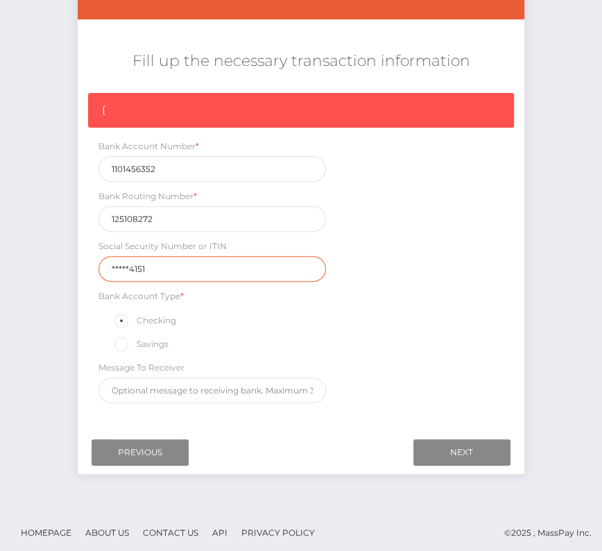
drag, startPoint x: 177, startPoint y: 264, endPoint x: 46, endPoint y: 264, distance: 130.4
click at [46, 264] on div "Initiate Transfer Follow the next steps to initiate a transfer Country & Amount…" at bounding box center [301, 186] width 602 height 644
type input "533354151"
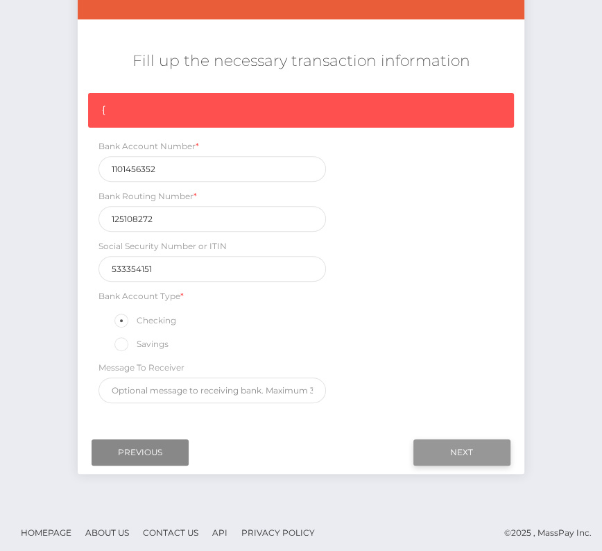
click at [448, 440] on input "Next" at bounding box center [461, 452] width 97 height 26
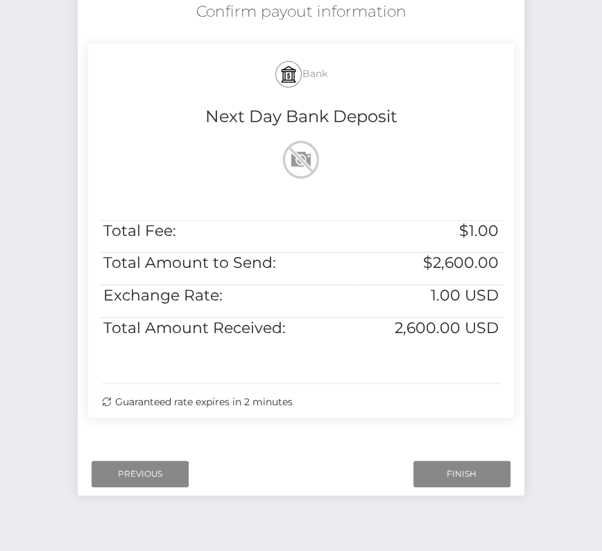
scroll to position [283, 0]
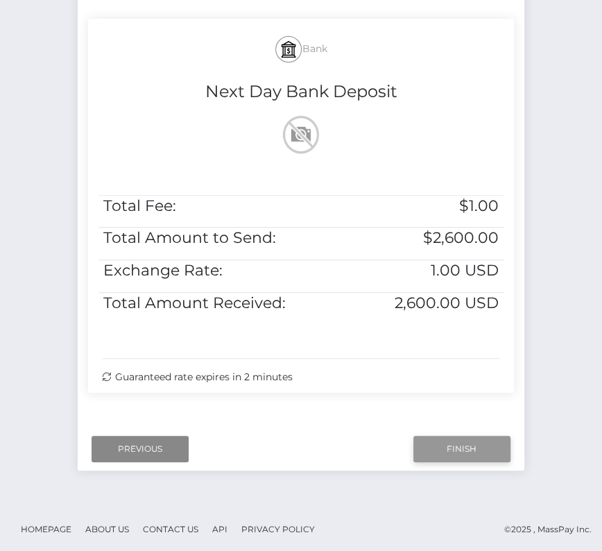
click at [460, 444] on input "Finish" at bounding box center [461, 448] width 97 height 26
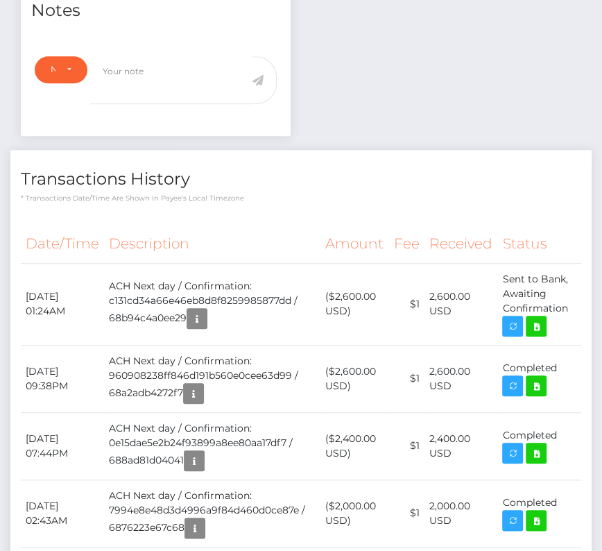
scroll to position [589, 0]
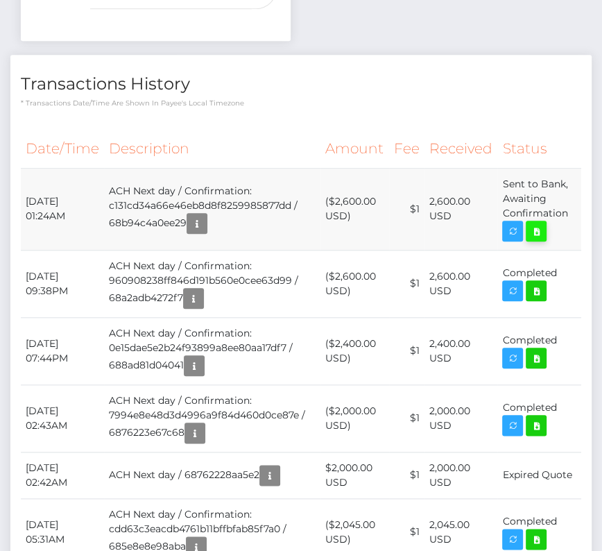
click at [538, 232] on icon at bounding box center [536, 231] width 17 height 17
drag, startPoint x: 24, startPoint y: 194, endPoint x: 570, endPoint y: 207, distance: 545.8
click at [570, 207] on tr "[DATE] 01:24AM ACH Next day / Confirmation: c131cd34a66e46eb8d8f8259985877dd / …" at bounding box center [301, 209] width 560 height 82
copy tr "[DATE] 01:24AM ACH Next day / Confirmation: c131cd34a66e46eb8d8f8259985877dd / …"
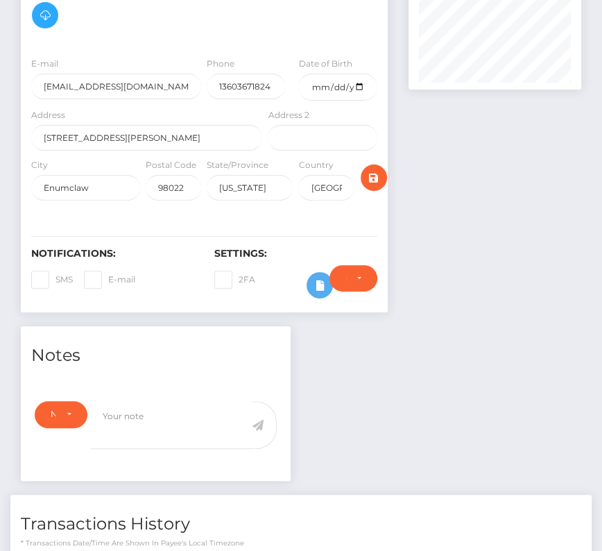
scroll to position [0, 0]
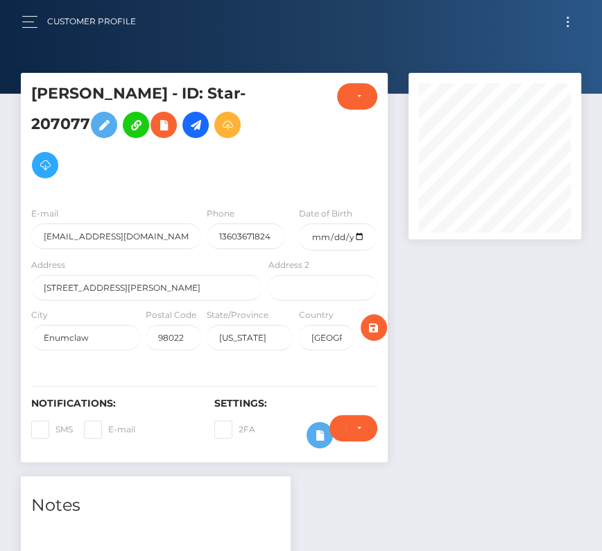
click at [569, 19] on button "Toggle navigation" at bounding box center [568, 21] width 26 height 19
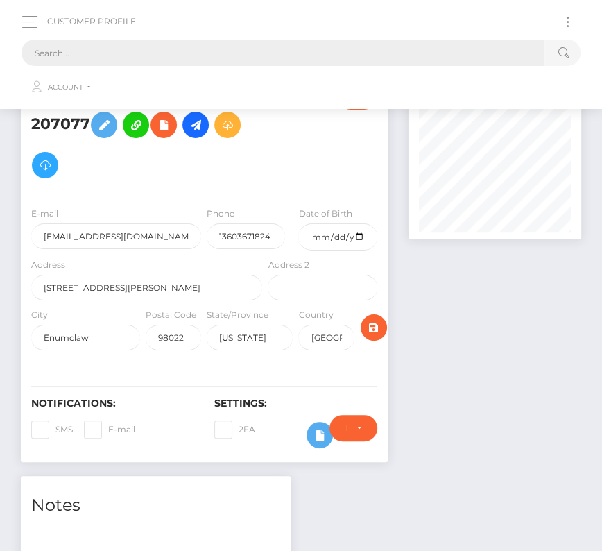
click at [277, 50] on input "text" at bounding box center [282, 53] width 523 height 26
paste input "1484036"
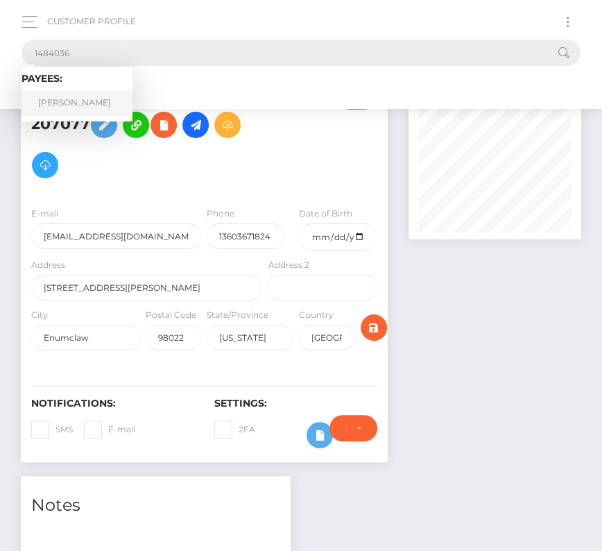
type input "1484036"
click at [70, 112] on link "[PERSON_NAME]" at bounding box center [76, 103] width 111 height 26
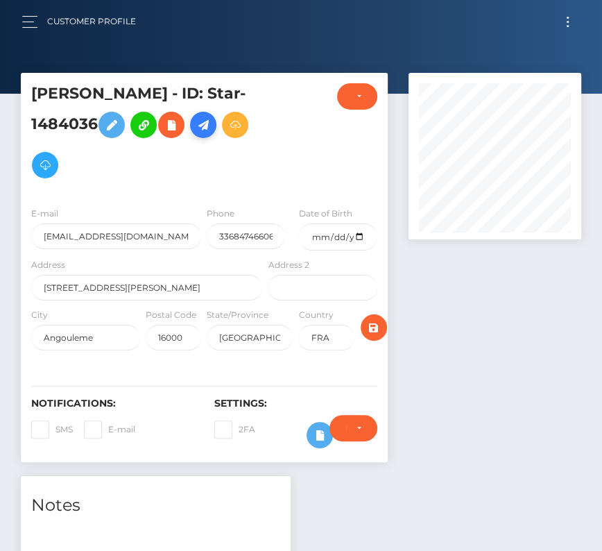
click at [211, 123] on icon at bounding box center [203, 124] width 17 height 17
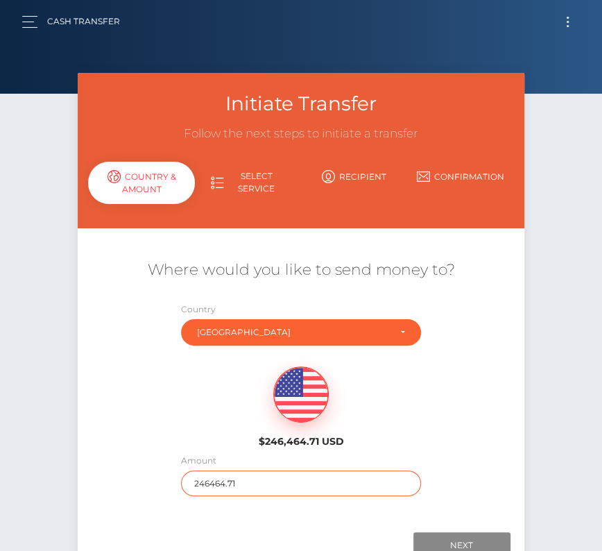
click at [233, 482] on input "246464.71" at bounding box center [300, 483] width 239 height 26
type input "1635"
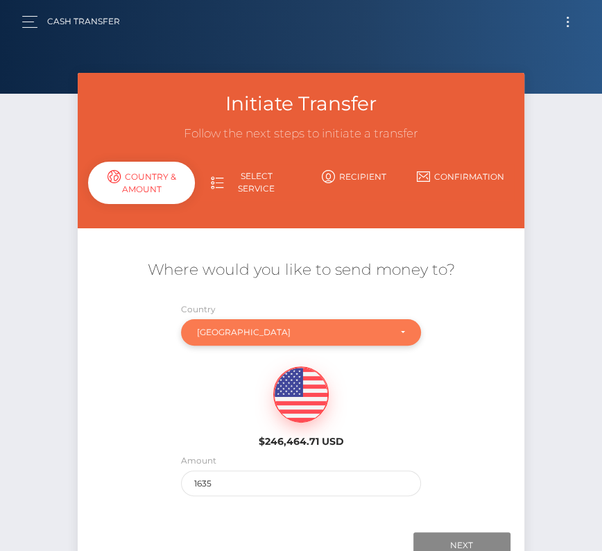
click at [264, 327] on div "France" at bounding box center [292, 332] width 191 height 11
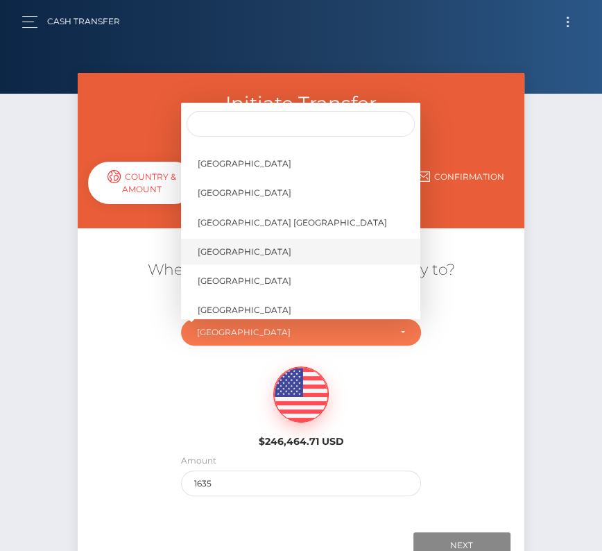
scroll to position [6601, 0]
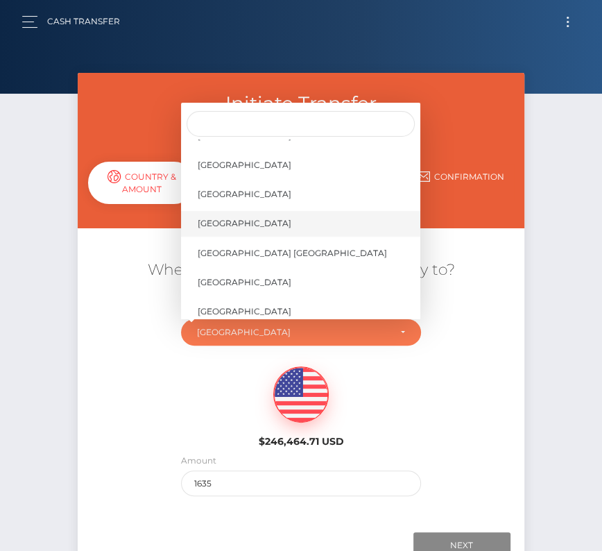
click at [250, 227] on link "[GEOGRAPHIC_DATA]" at bounding box center [300, 224] width 239 height 26
select select "USA"
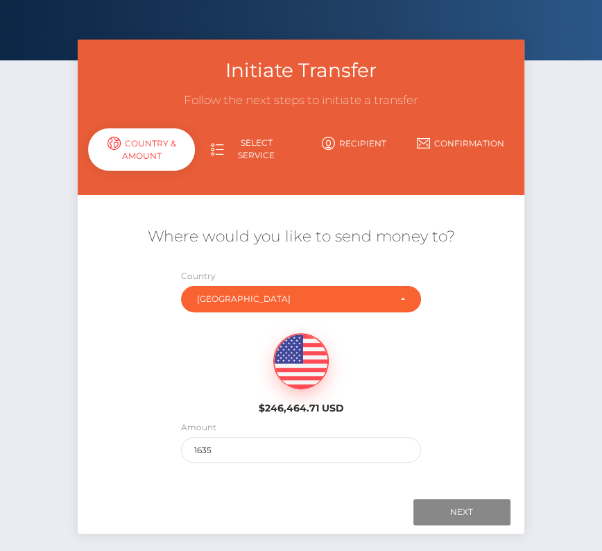
scroll to position [53, 0]
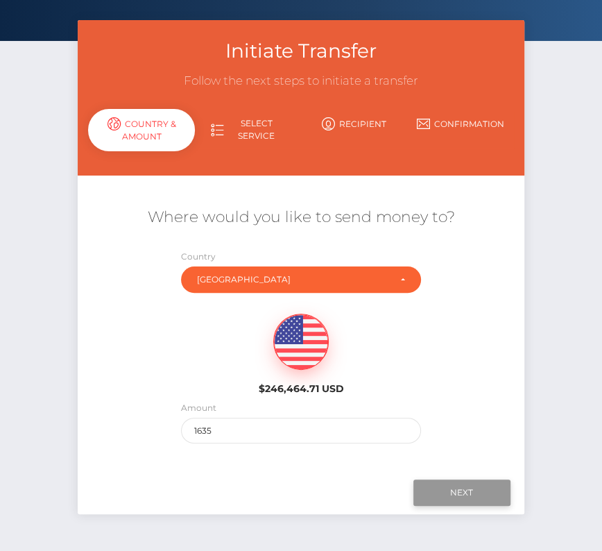
click at [455, 487] on input "Next" at bounding box center [461, 492] width 97 height 26
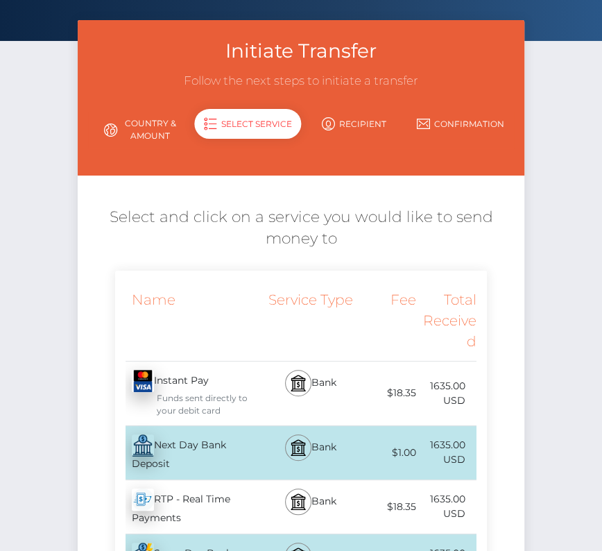
click at [187, 458] on div "Next Day Bank Deposit - USD" at bounding box center [190, 452] width 150 height 53
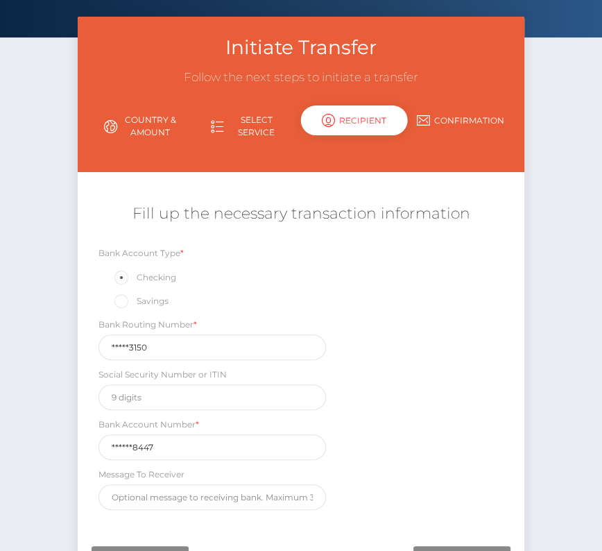
scroll to position [64, 0]
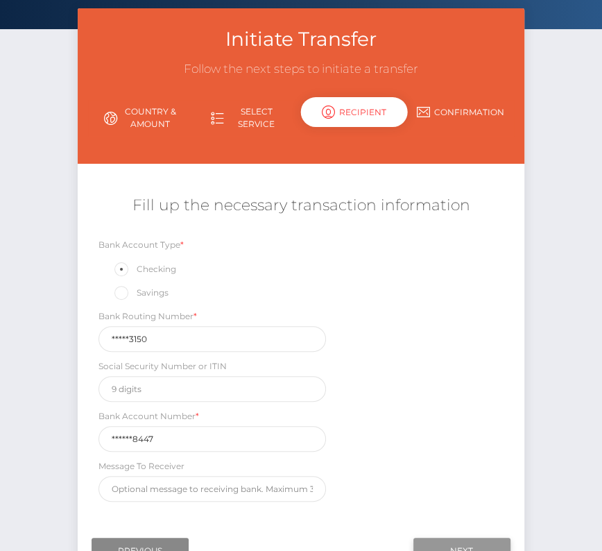
click at [461, 541] on input "Next" at bounding box center [461, 550] width 97 height 26
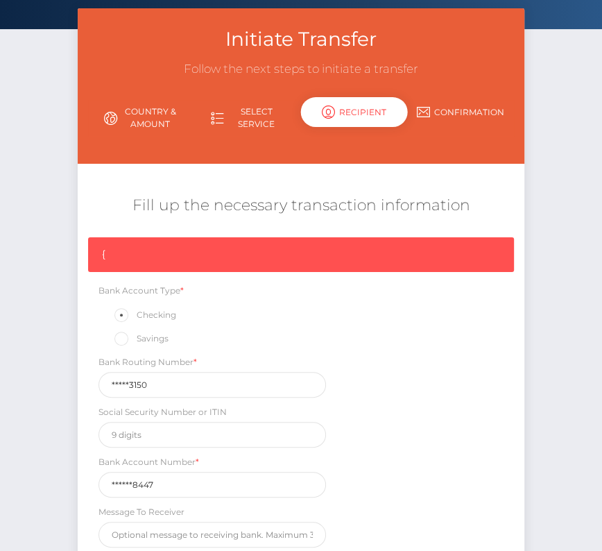
scroll to position [209, 0]
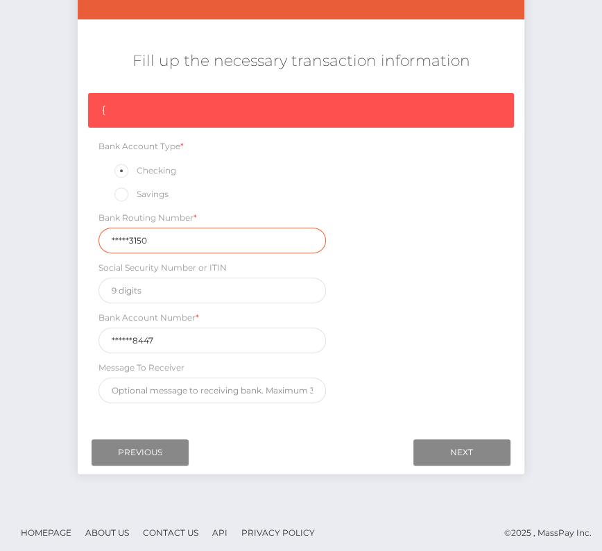
drag, startPoint x: 164, startPoint y: 243, endPoint x: 73, endPoint y: 243, distance: 90.1
click at [73, 243] on div "Initiate Transfer Follow the next steps to initiate a transfer Country & Amount…" at bounding box center [300, 175] width 467 height 623
paste input "02607"
type input "026073150"
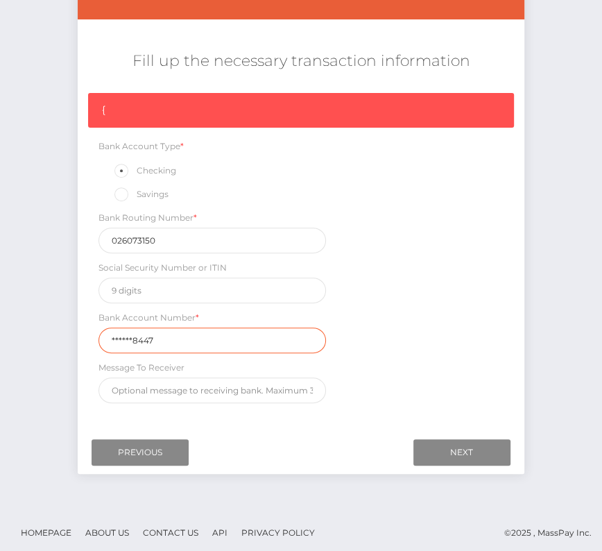
drag, startPoint x: 180, startPoint y: 338, endPoint x: 49, endPoint y: 335, distance: 130.4
click at [49, 335] on div "Initiate Transfer Follow the next steps to initiate a transfer Country & Amount…" at bounding box center [301, 186] width 602 height 644
paste input "831090"
type input "8310908447"
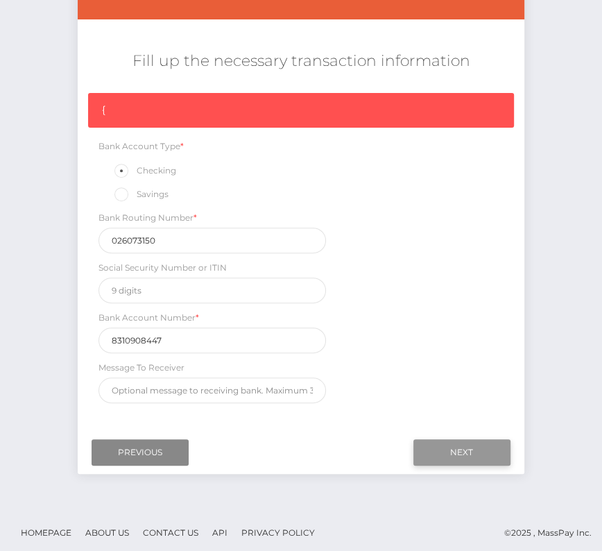
click at [453, 443] on input "Next" at bounding box center [461, 452] width 97 height 26
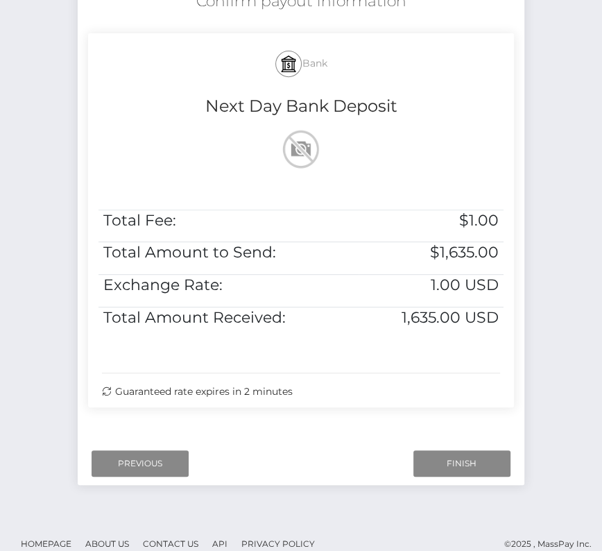
scroll to position [283, 0]
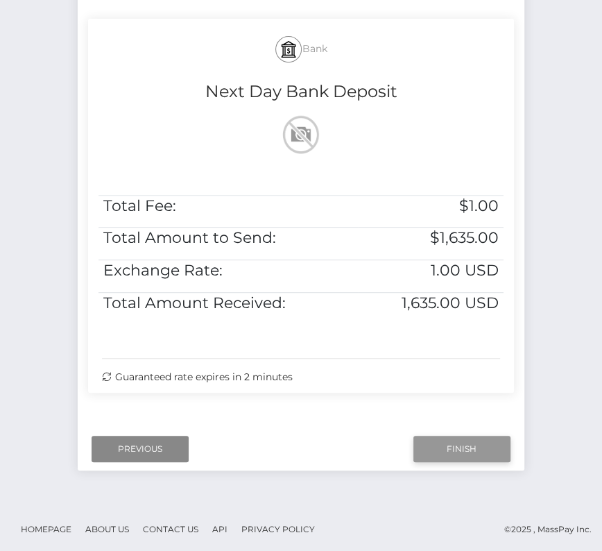
click at [475, 441] on input "Finish" at bounding box center [461, 448] width 97 height 26
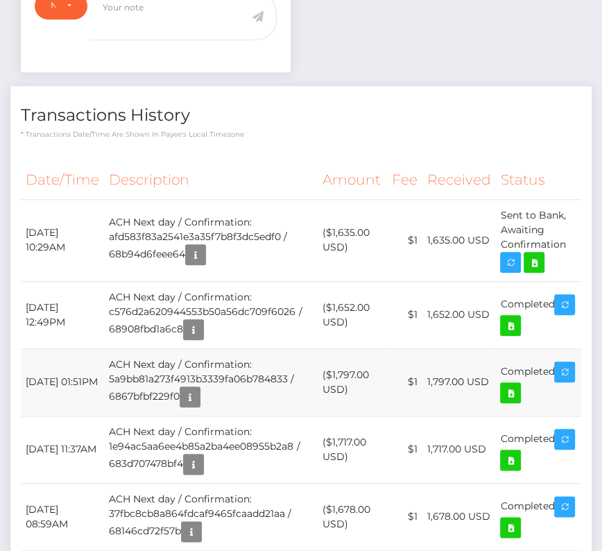
scroll to position [569, 0]
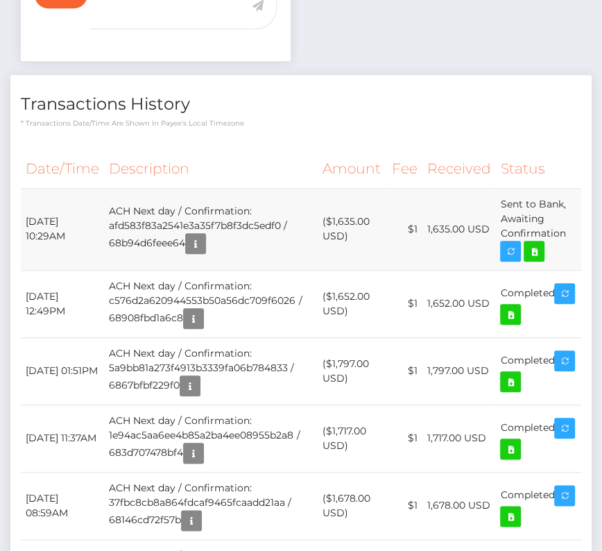
drag, startPoint x: 27, startPoint y: 217, endPoint x: 570, endPoint y: 233, distance: 543.1
click at [570, 233] on tr "September 4, 2025 10:29AM ACH Next day / Confirmation: afd583f83a2541e3a35f7b8f…" at bounding box center [301, 229] width 560 height 82
copy tr "September 4, 2025 10:29AM ACH Next day / Confirmation: afd583f83a2541e3a35f7b8f…"
click at [540, 246] on icon at bounding box center [534, 251] width 17 height 17
click at [0, 0] on div "Adrien Perret - ID: Star-1484036 ACTIVE DEACTIVE" at bounding box center [301, 172] width 602 height 1336
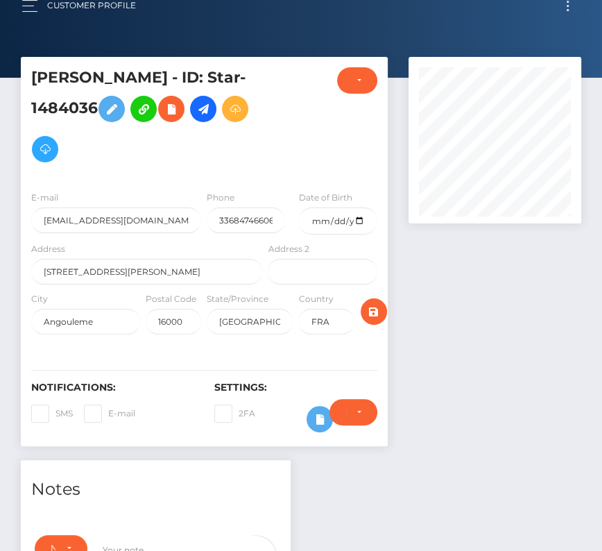
scroll to position [640, 0]
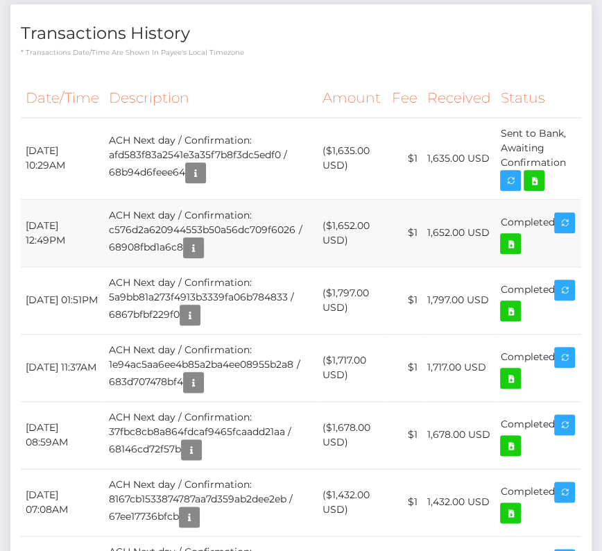
click at [297, 253] on td "ACH Next day / Confirmation: c576d2a620944553b50a56dc709f6026 / 68908fbd1a6c8" at bounding box center [210, 232] width 213 height 67
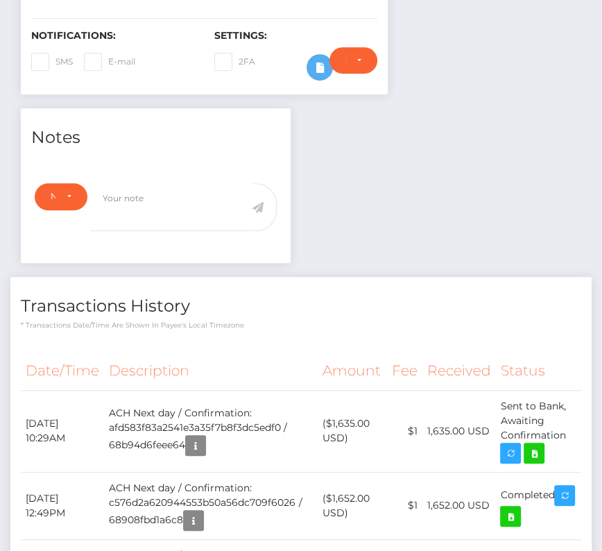
scroll to position [0, 0]
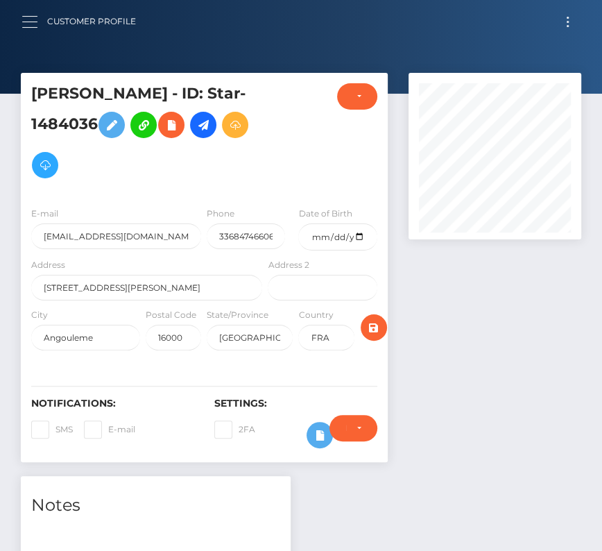
click at [35, 22] on button "button" at bounding box center [34, 21] width 26 height 19
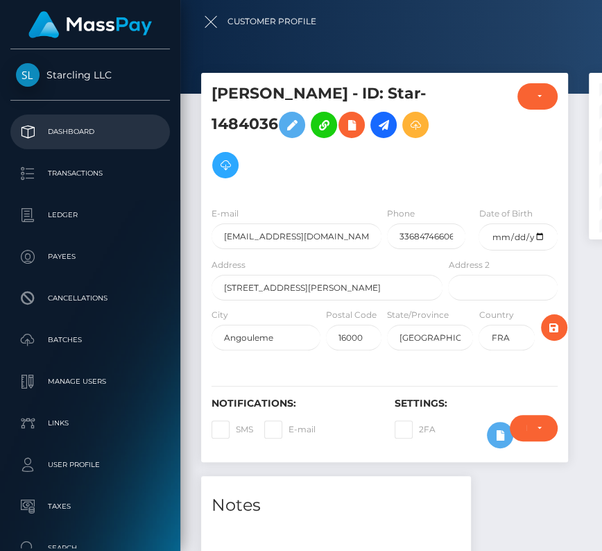
click at [58, 133] on p "Dashboard" at bounding box center [90, 131] width 148 height 21
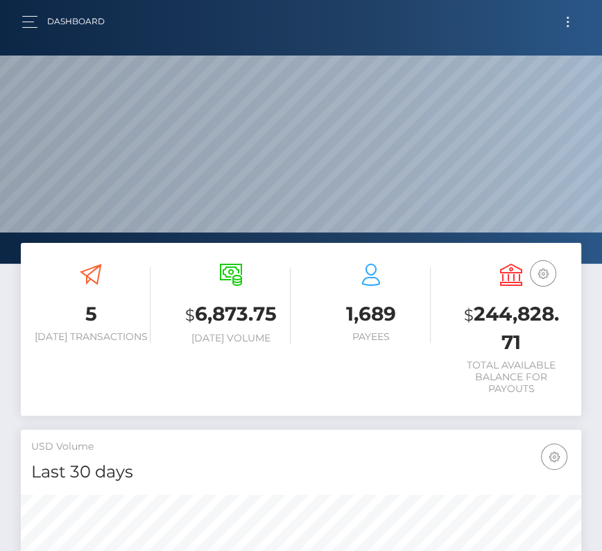
scroll to position [245, 269]
